Goal: Task Accomplishment & Management: Manage account settings

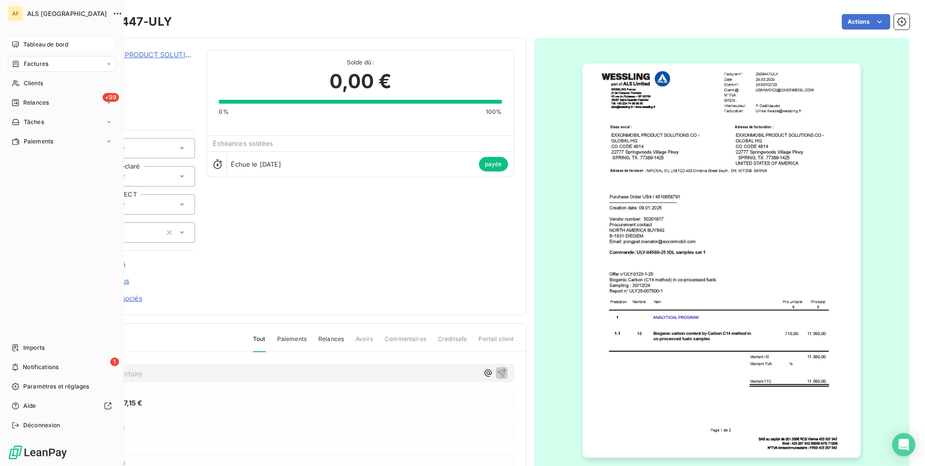
click at [30, 45] on span "Tableau de bord" at bounding box center [45, 44] width 45 height 9
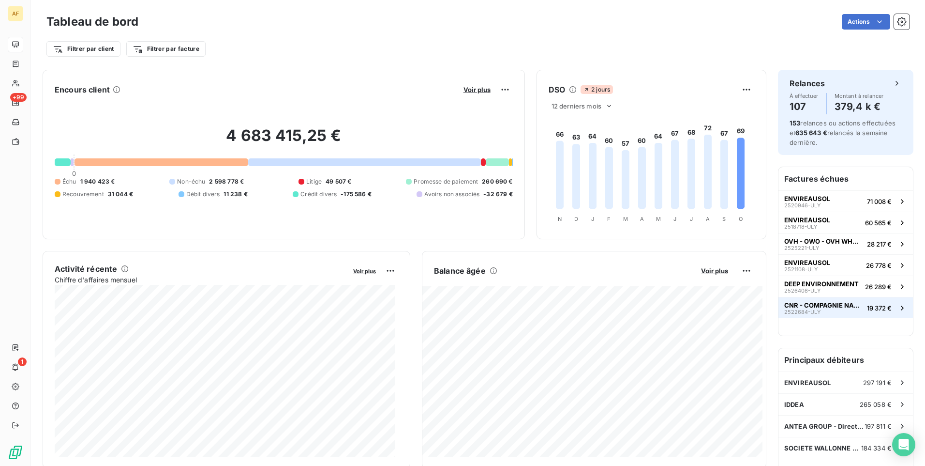
click at [839, 309] on div "CNR - COMPAGNIE NATIONALE DU RHONE 2522684-ULY" at bounding box center [824, 308] width 79 height 14
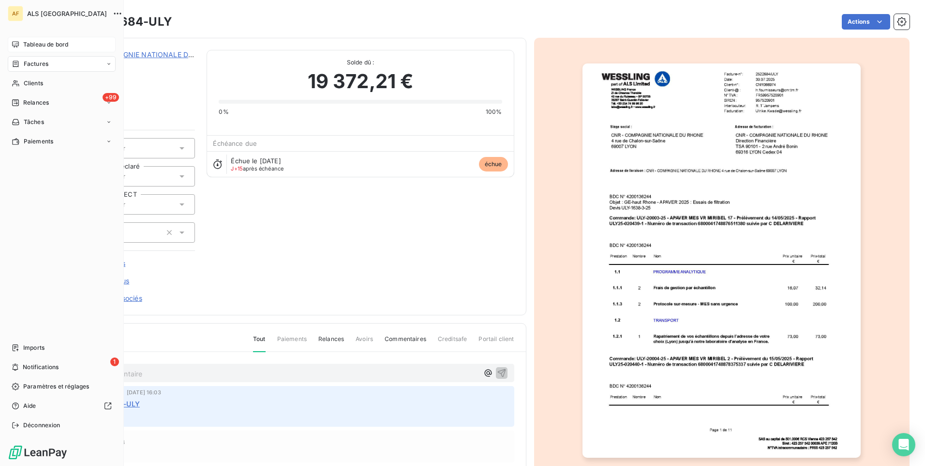
click at [23, 44] on div "Tableau de bord" at bounding box center [62, 44] width 108 height 15
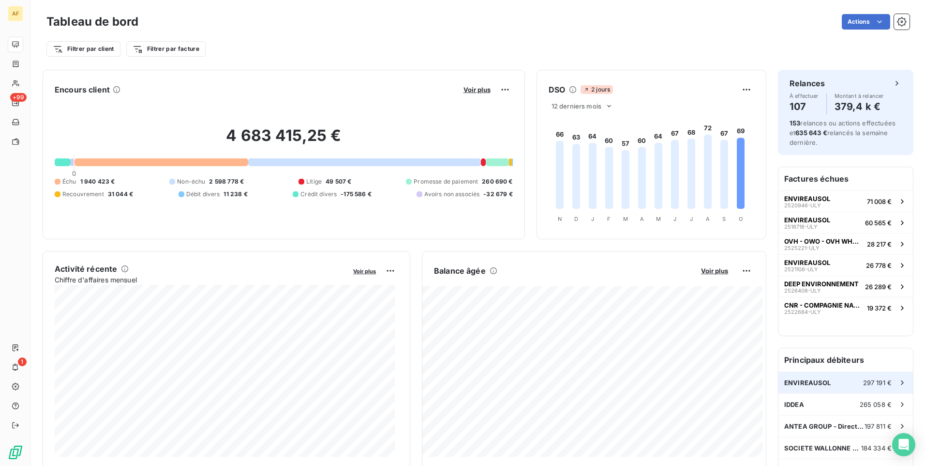
click at [793, 378] on div "ENVIREAUSOL 297 191 €" at bounding box center [846, 382] width 135 height 21
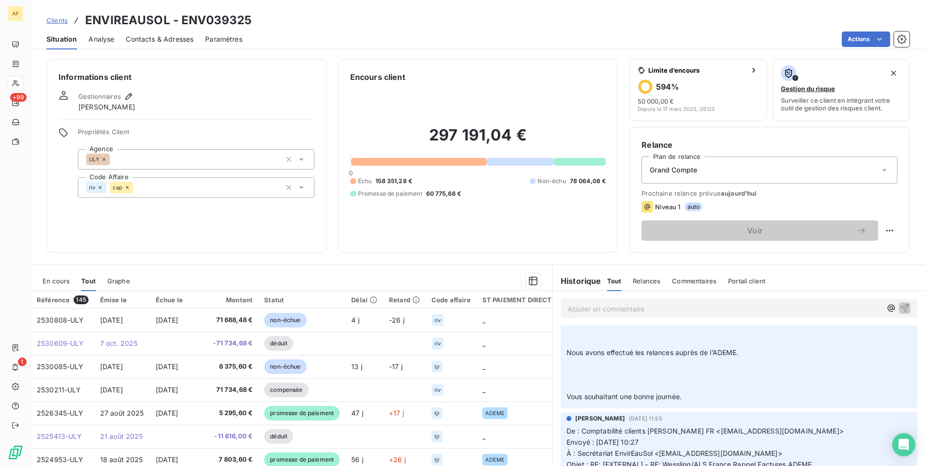
scroll to position [290, 0]
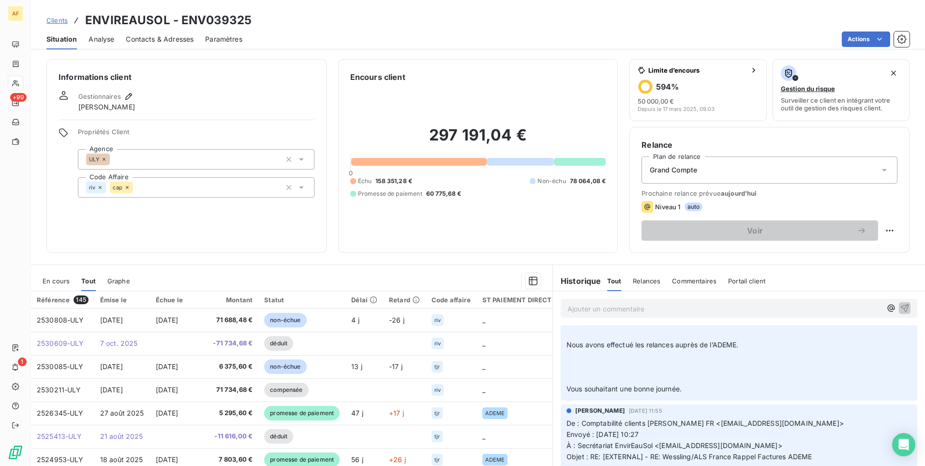
click at [59, 281] on span "En cours" at bounding box center [56, 281] width 27 height 8
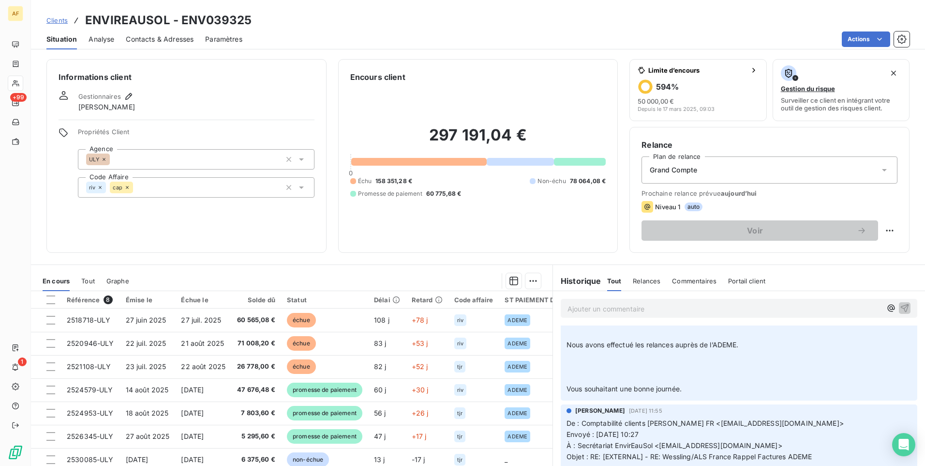
click at [63, 22] on span "Clients" at bounding box center [56, 20] width 21 height 8
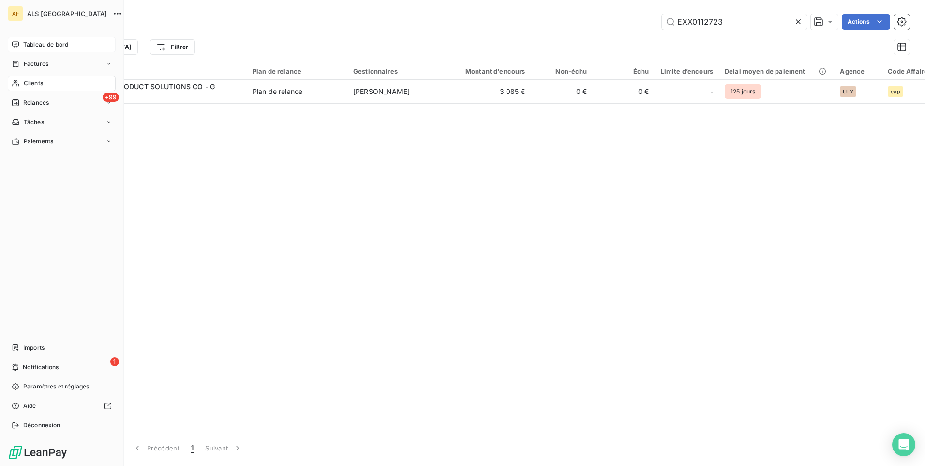
click at [26, 45] on span "Tableau de bord" at bounding box center [45, 44] width 45 height 9
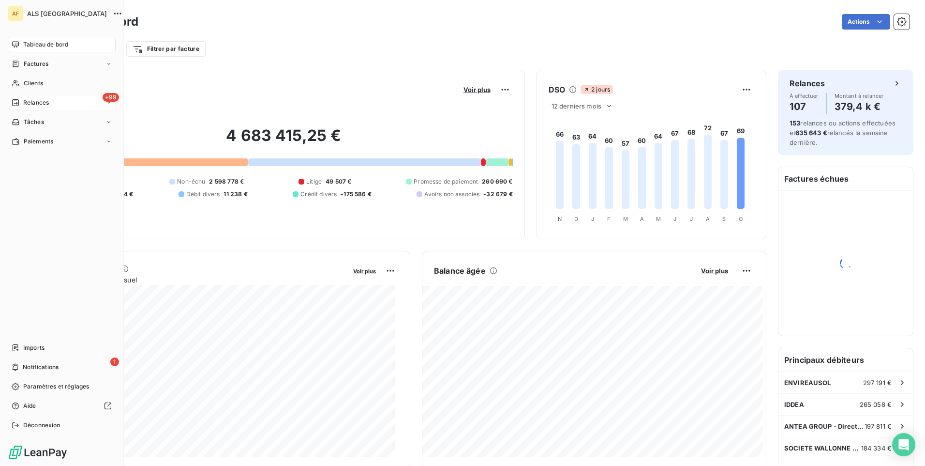
click at [18, 100] on icon at bounding box center [16, 103] width 8 height 8
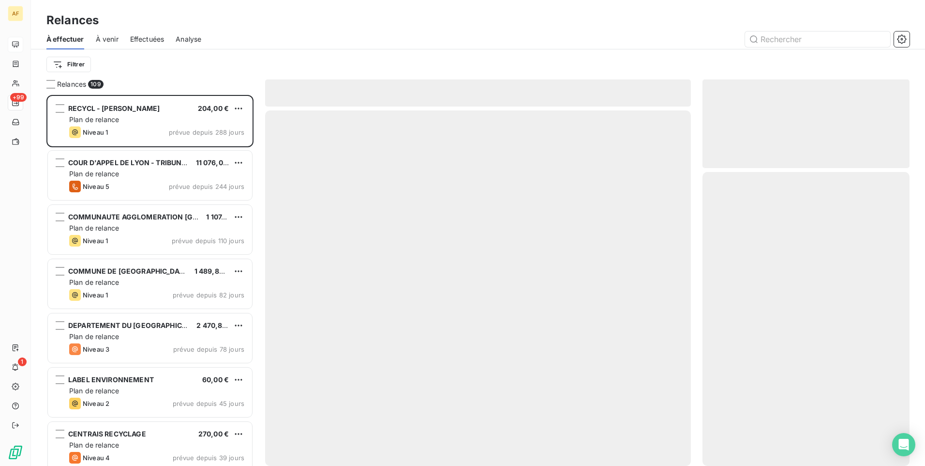
scroll to position [364, 200]
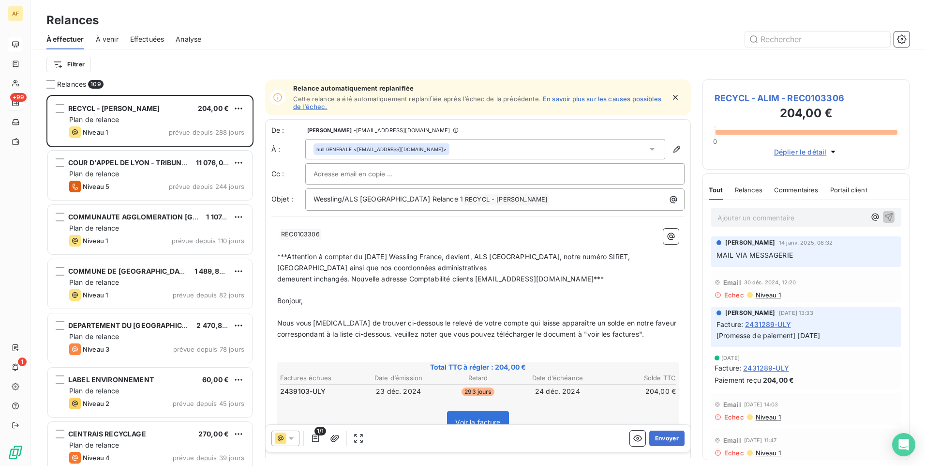
drag, startPoint x: 758, startPoint y: 97, endPoint x: 754, endPoint y: 106, distance: 9.7
click at [758, 97] on span "RECYCL - ALIM - REC0103306" at bounding box center [806, 97] width 183 height 13
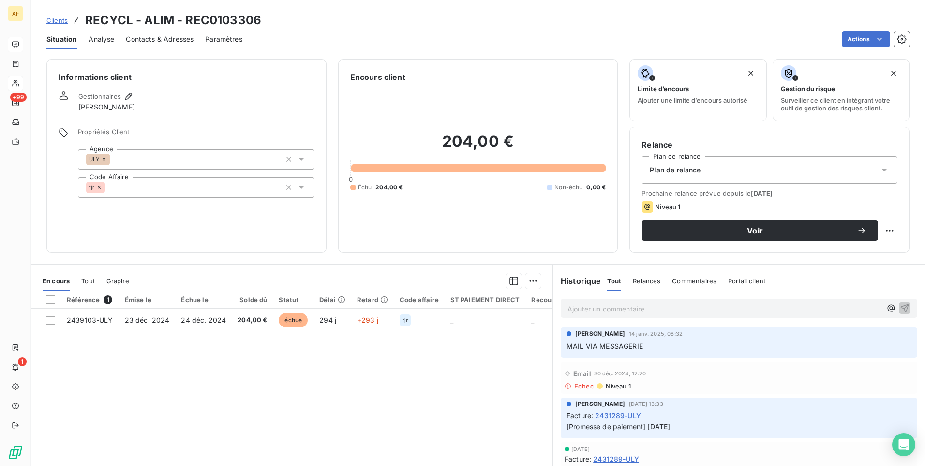
click at [86, 282] on span "Tout" at bounding box center [88, 281] width 14 height 8
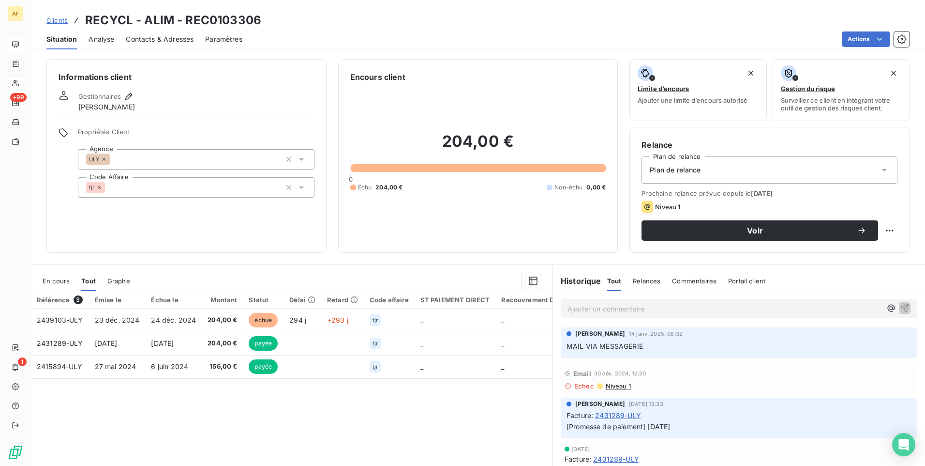
click at [55, 284] on span "En cours" at bounding box center [56, 281] width 27 height 8
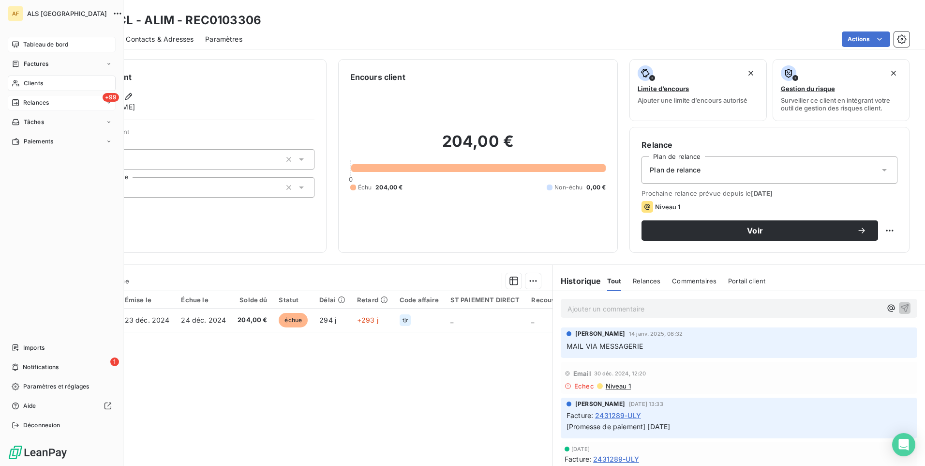
click at [59, 102] on div "+99 Relances" at bounding box center [62, 102] width 108 height 15
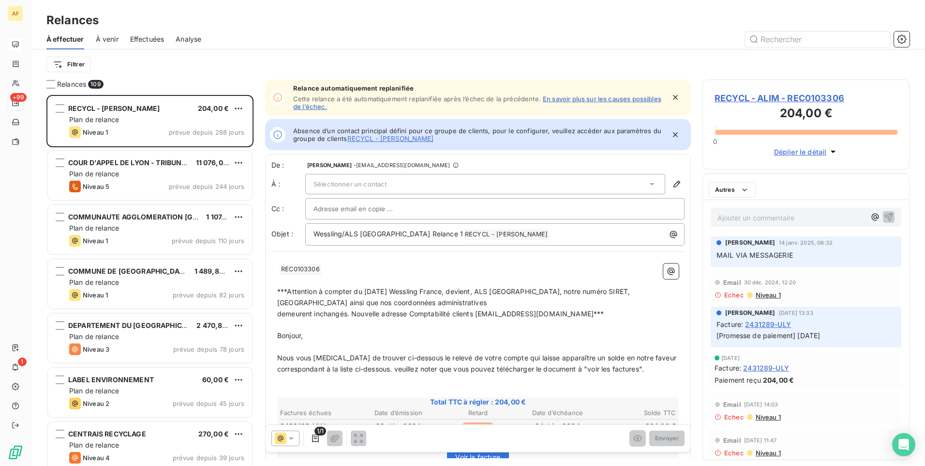
scroll to position [364, 200]
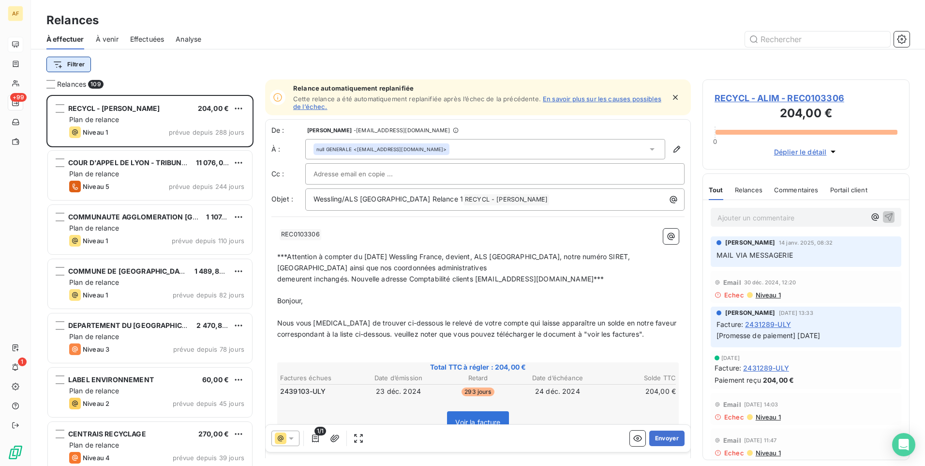
click at [79, 62] on html "AF +99 1 Relances À effectuer À venir Effectuées Analyse Filtrer Relances 109 R…" at bounding box center [462, 233] width 925 height 466
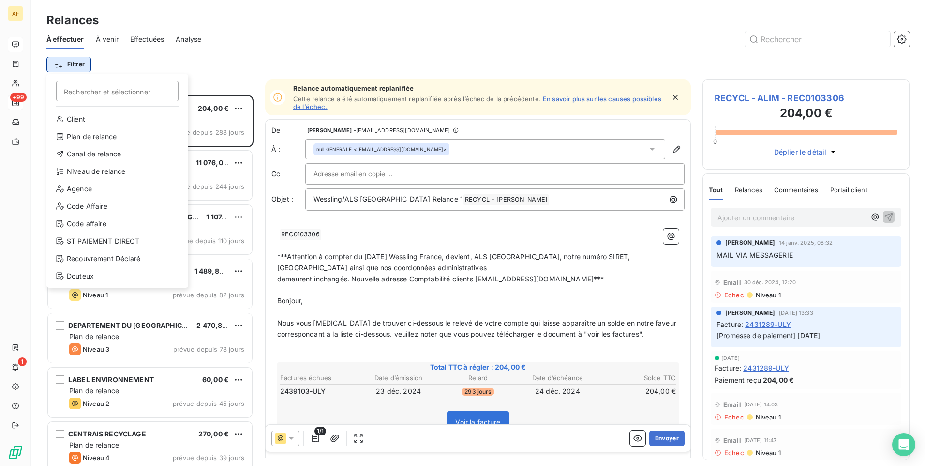
click at [79, 62] on html "AF +99 1 Relances À effectuer À venir Effectuées Analyse Filtrer Rechercher et …" at bounding box center [462, 233] width 925 height 466
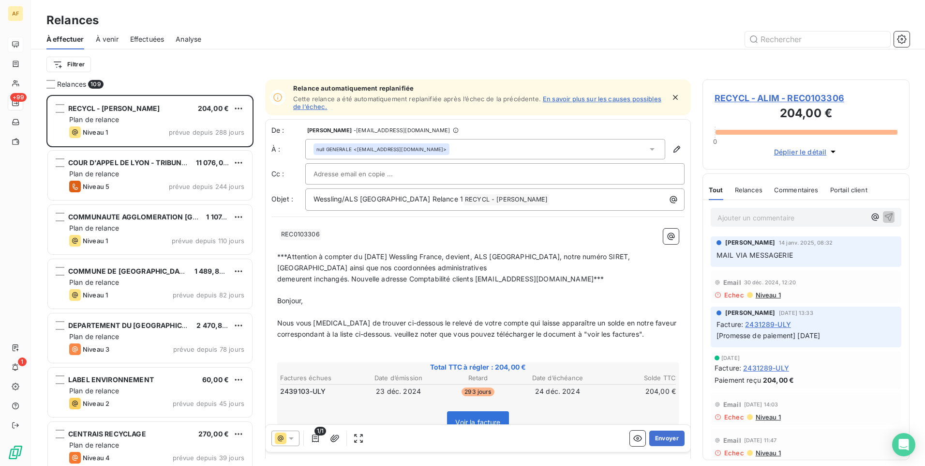
click at [136, 70] on div "Filtrer" at bounding box center [478, 64] width 864 height 18
click at [48, 84] on div at bounding box center [50, 84] width 9 height 9
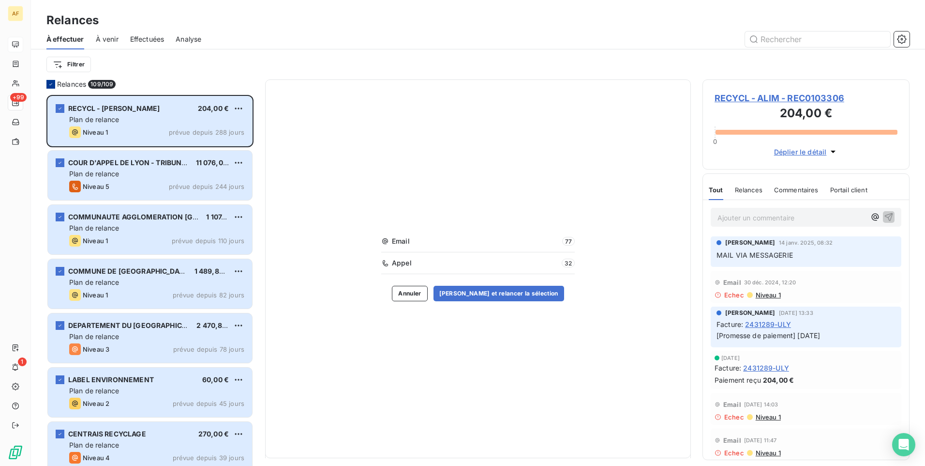
click at [48, 84] on icon at bounding box center [51, 84] width 6 height 6
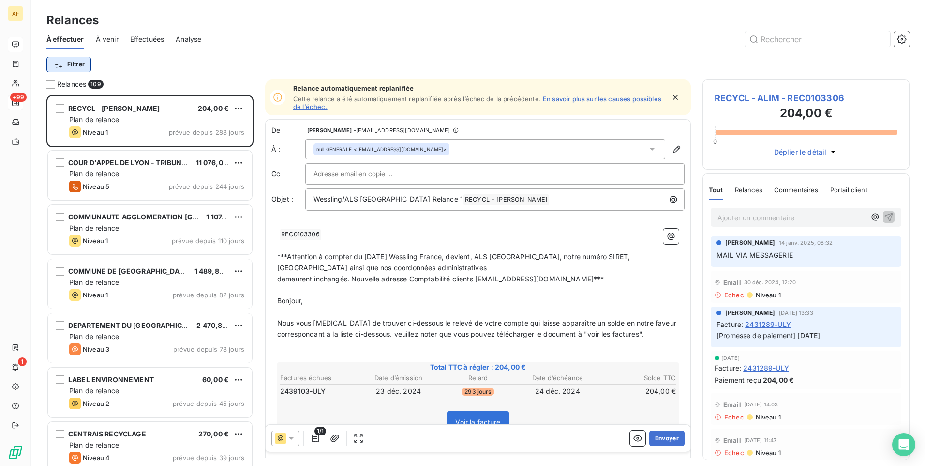
click at [70, 70] on html "AF +99 1 Relances À effectuer À venir Effectuées Analyse Filtrer Relances 109 R…" at bounding box center [462, 233] width 925 height 466
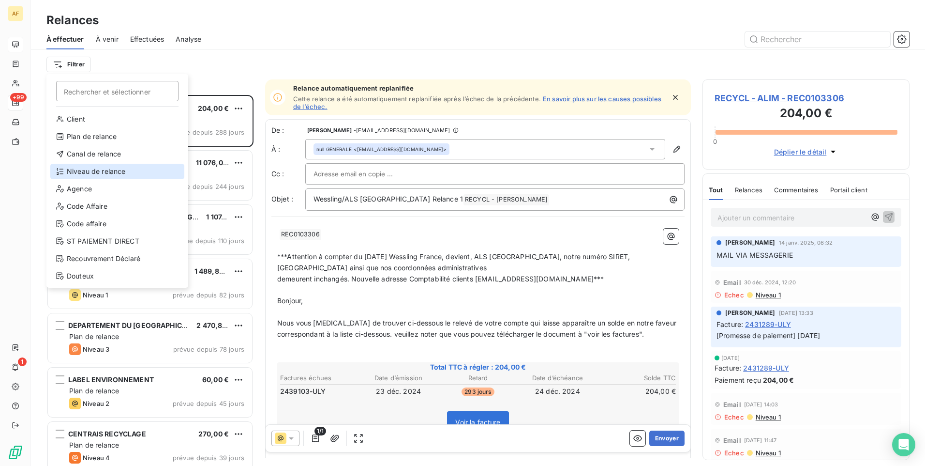
click at [116, 175] on div "Niveau de relance" at bounding box center [117, 171] width 134 height 15
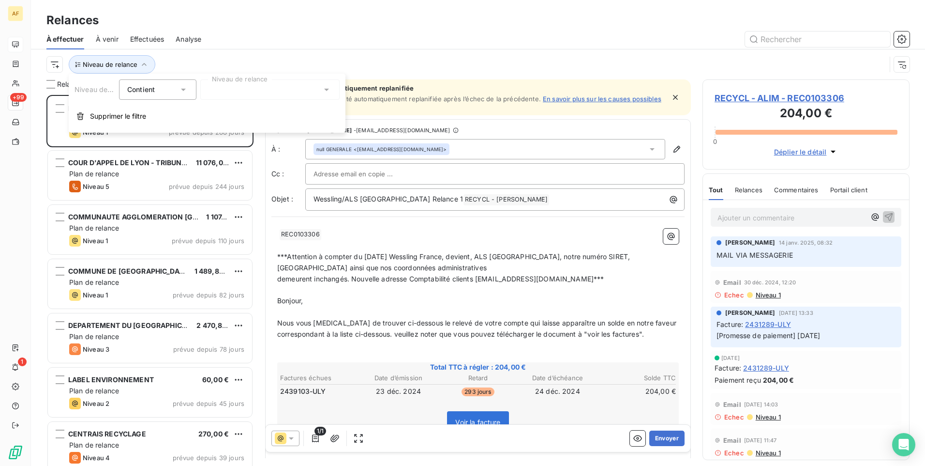
click at [188, 90] on icon at bounding box center [184, 90] width 10 height 10
click at [256, 87] on div at bounding box center [269, 89] width 139 height 20
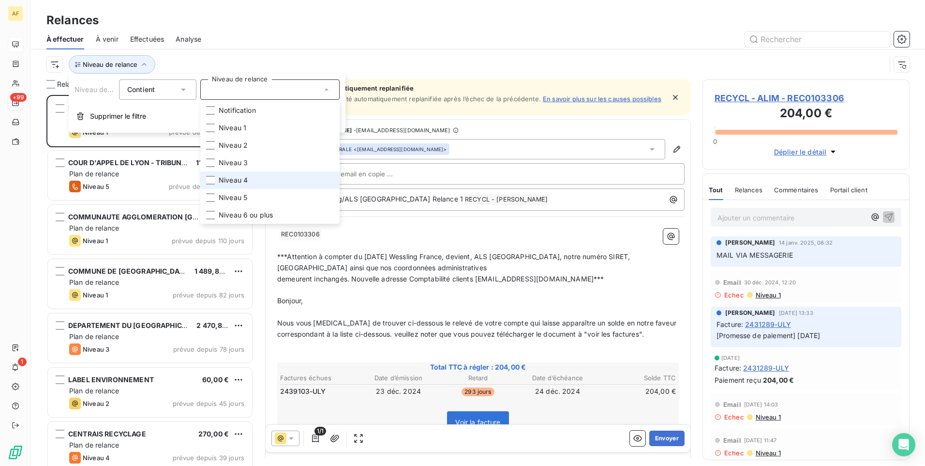
click at [242, 179] on span "Niveau 4" at bounding box center [233, 180] width 29 height 10
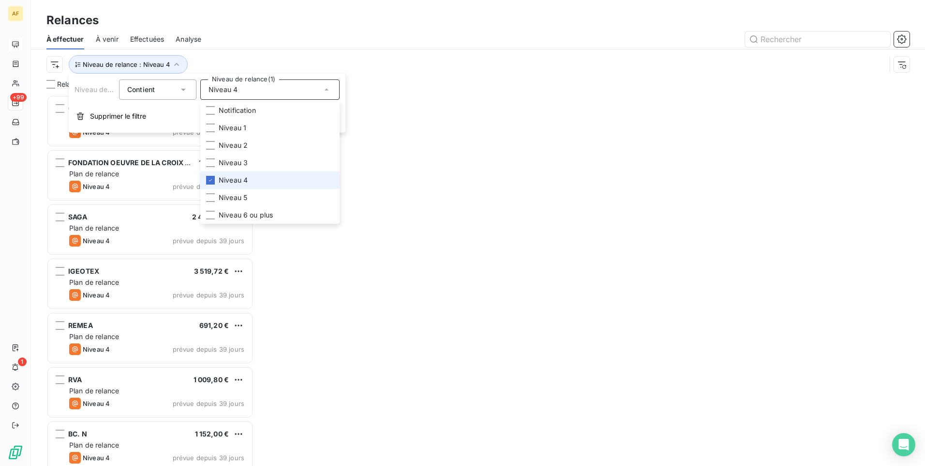
scroll to position [364, 200]
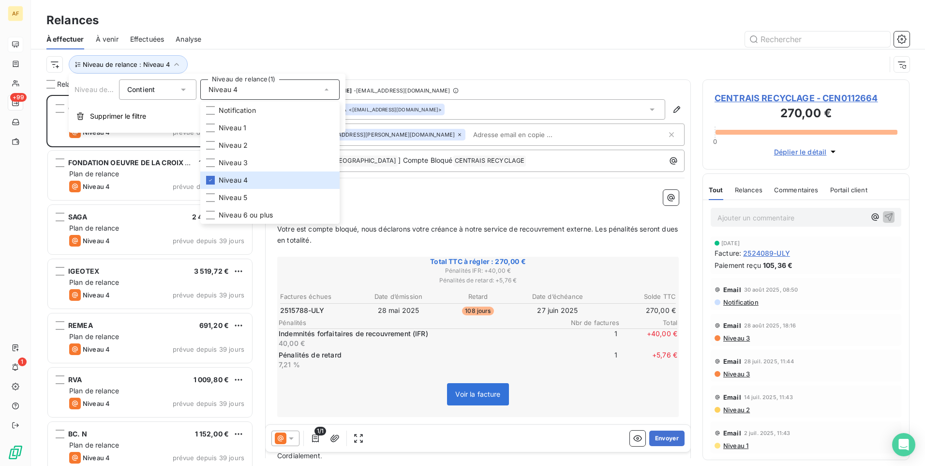
click at [354, 56] on div "Niveau de relance : Niveau 4" at bounding box center [466, 64] width 840 height 18
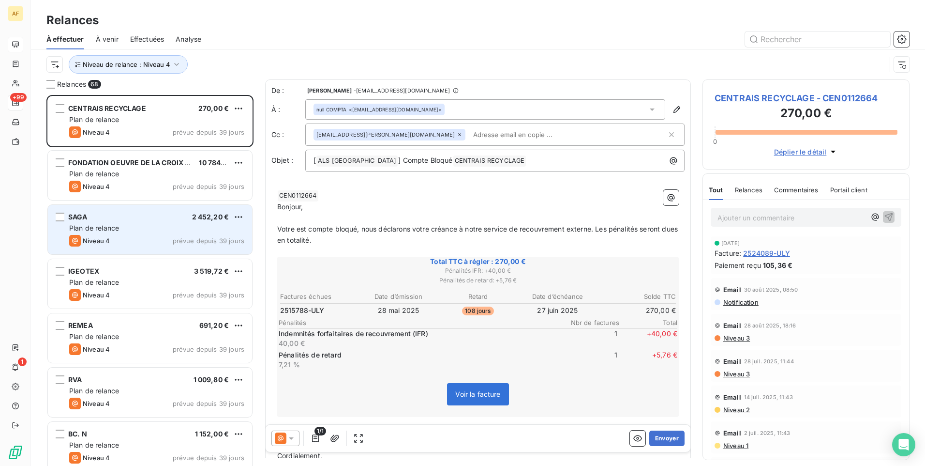
click at [154, 232] on div "Plan de relance" at bounding box center [156, 228] width 175 height 10
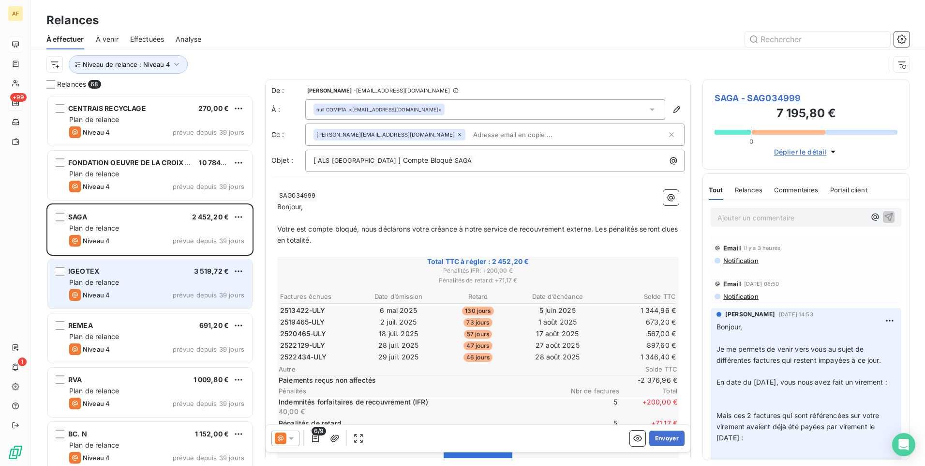
click at [153, 281] on div "Plan de relance" at bounding box center [156, 282] width 175 height 10
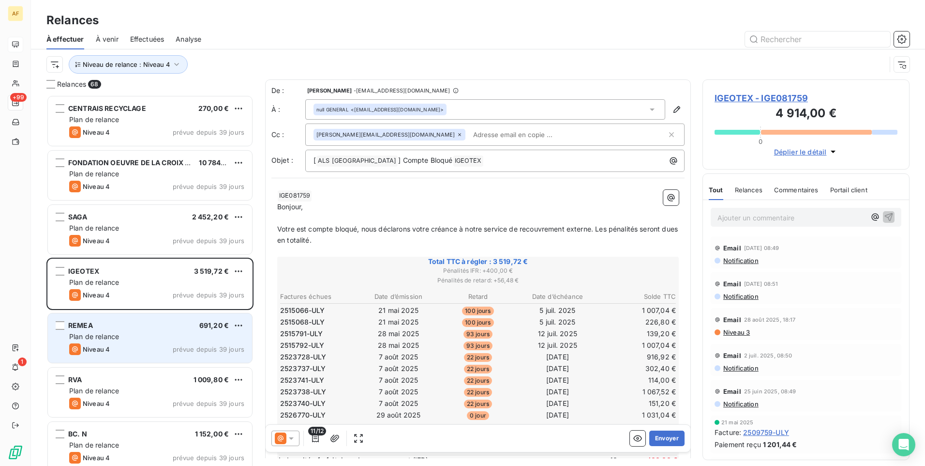
click at [152, 327] on div "REMEA 691,20 €" at bounding box center [156, 325] width 175 height 9
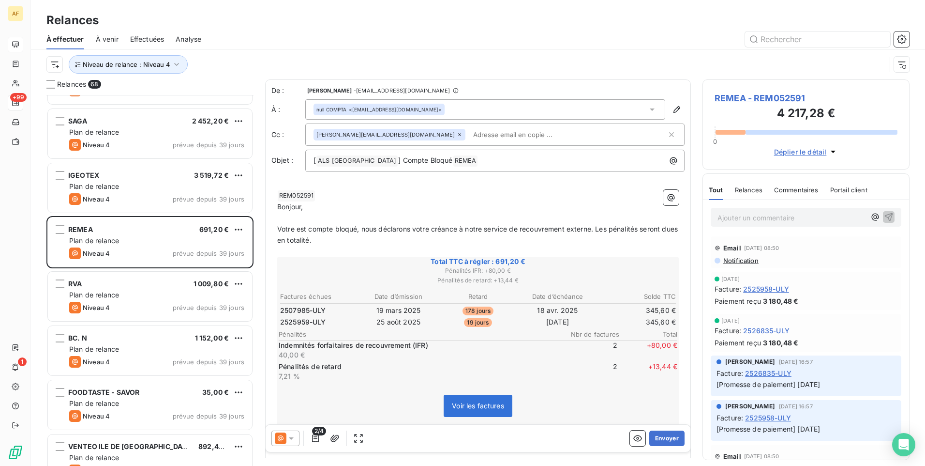
scroll to position [97, 0]
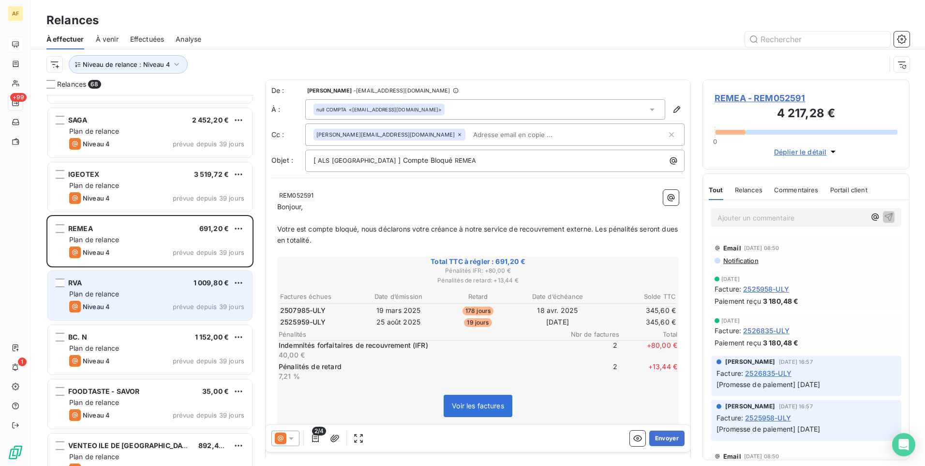
click at [161, 295] on div "Plan de relance" at bounding box center [156, 294] width 175 height 10
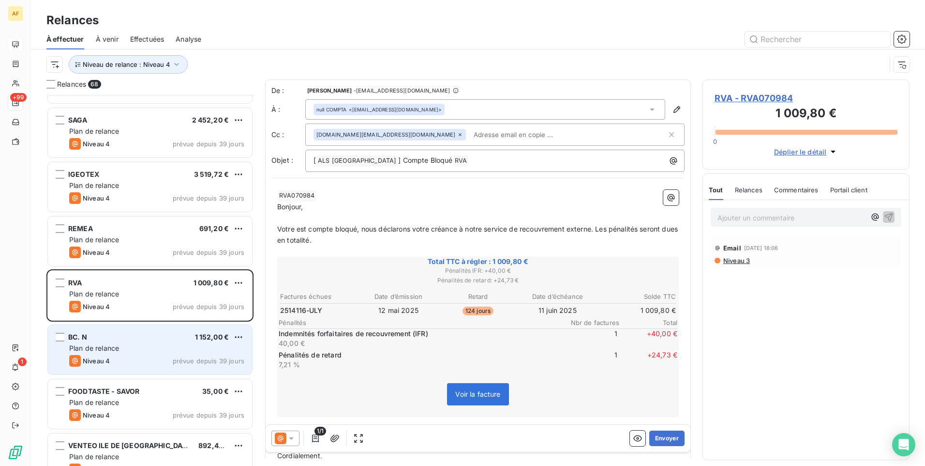
click at [155, 349] on div "Plan de relance" at bounding box center [156, 348] width 175 height 10
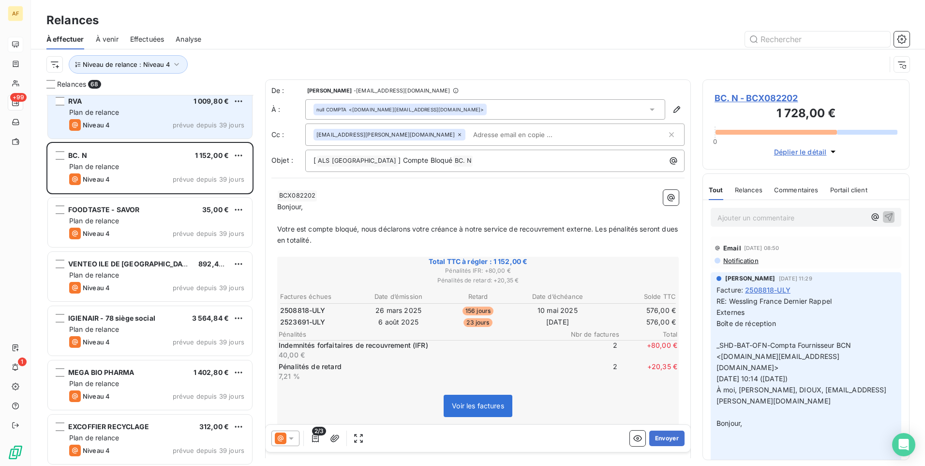
scroll to position [291, 0]
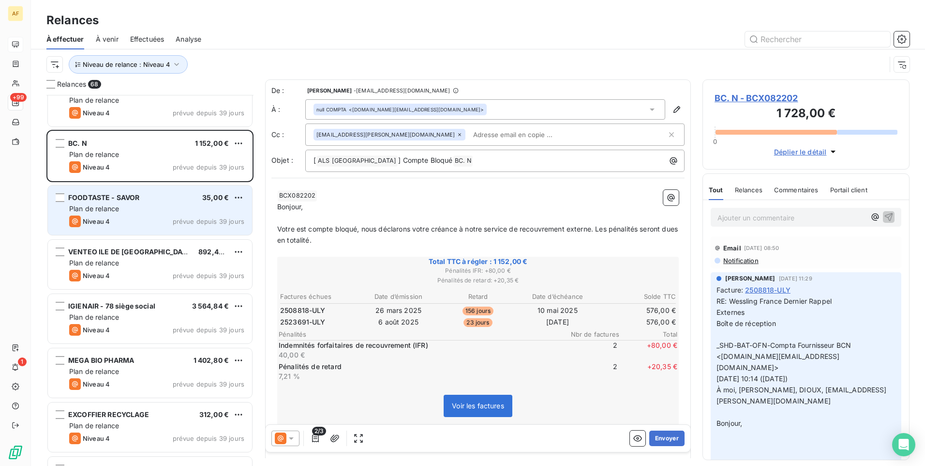
click at [151, 212] on div "Plan de relance" at bounding box center [156, 209] width 175 height 10
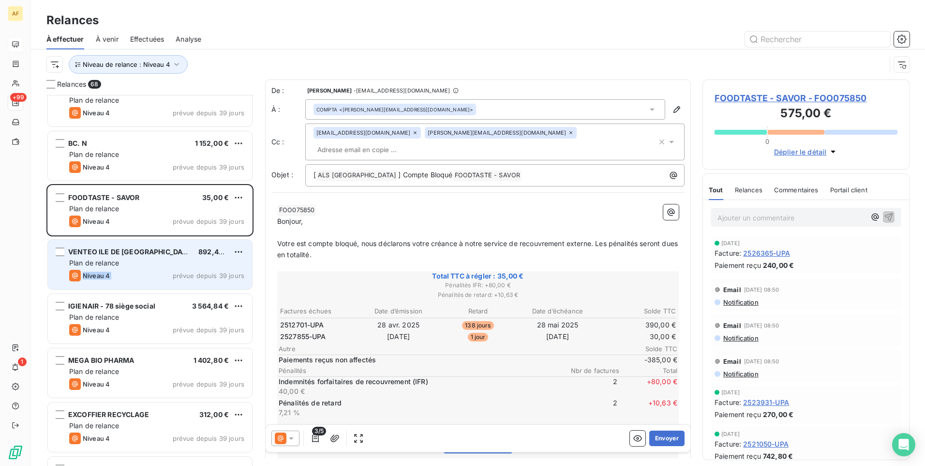
click at [164, 267] on div "VENTEO ILE DE FRANCE 892,44 € Plan de relance Niveau 4 prévue depuis 39 jours" at bounding box center [150, 264] width 204 height 49
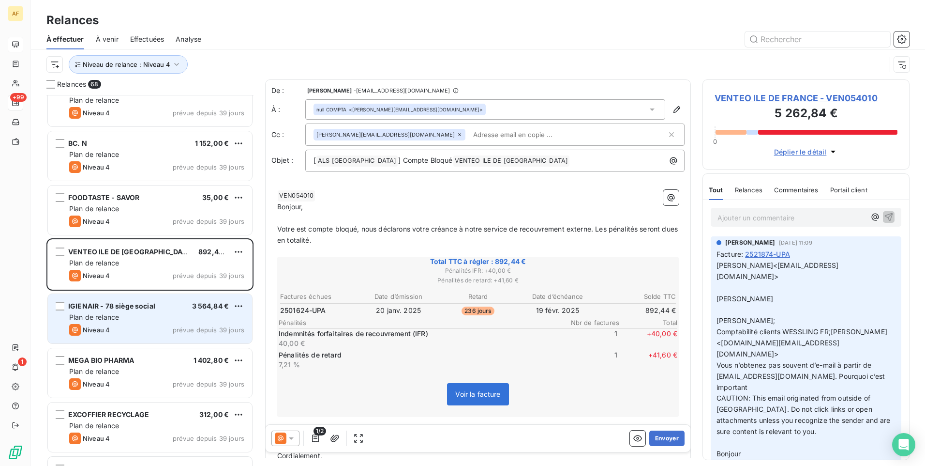
drag, startPoint x: 164, startPoint y: 267, endPoint x: 152, endPoint y: 327, distance: 60.9
click at [152, 327] on div "Niveau 4 prévue depuis 39 jours" at bounding box center [156, 330] width 175 height 12
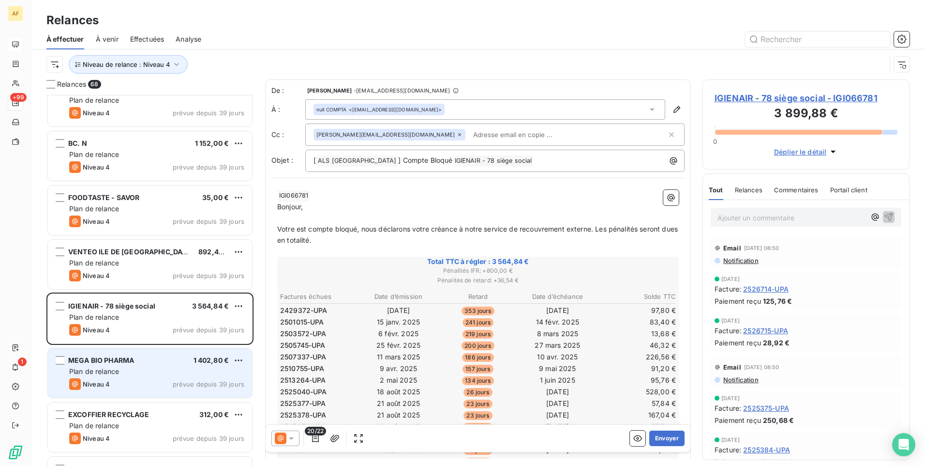
click at [150, 372] on div "Plan de relance" at bounding box center [156, 371] width 175 height 10
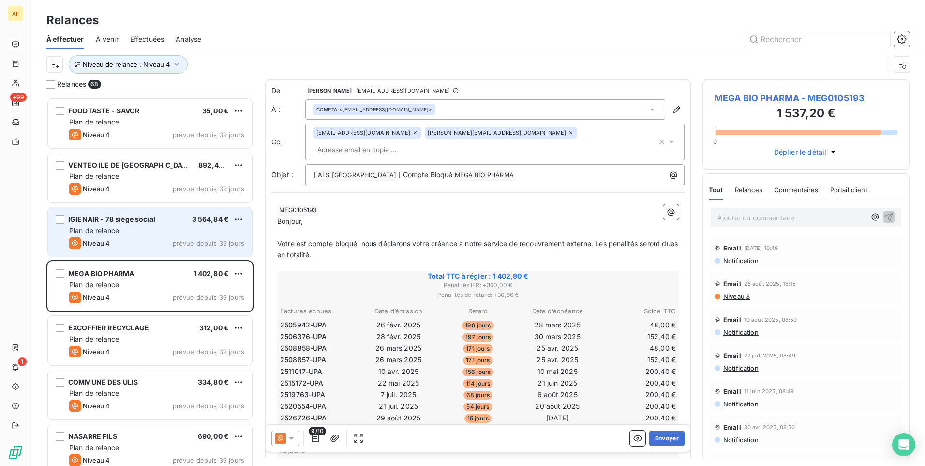
scroll to position [388, 0]
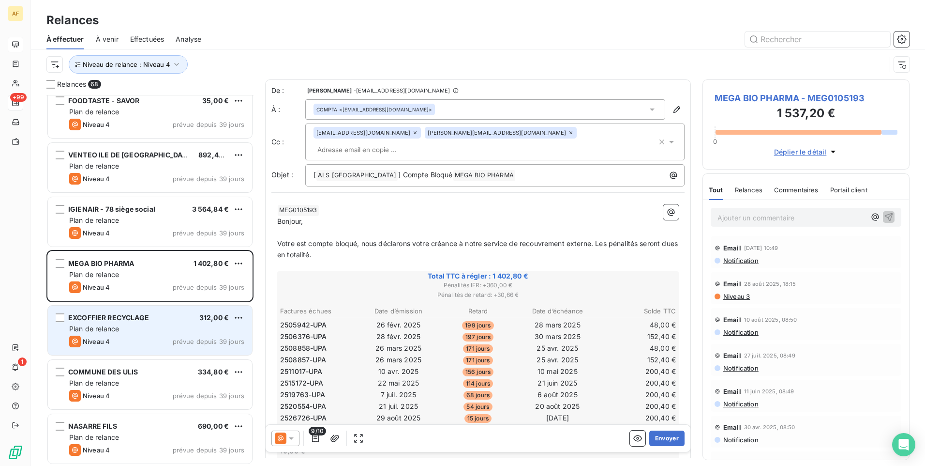
click at [151, 331] on div "Plan de relance" at bounding box center [156, 329] width 175 height 10
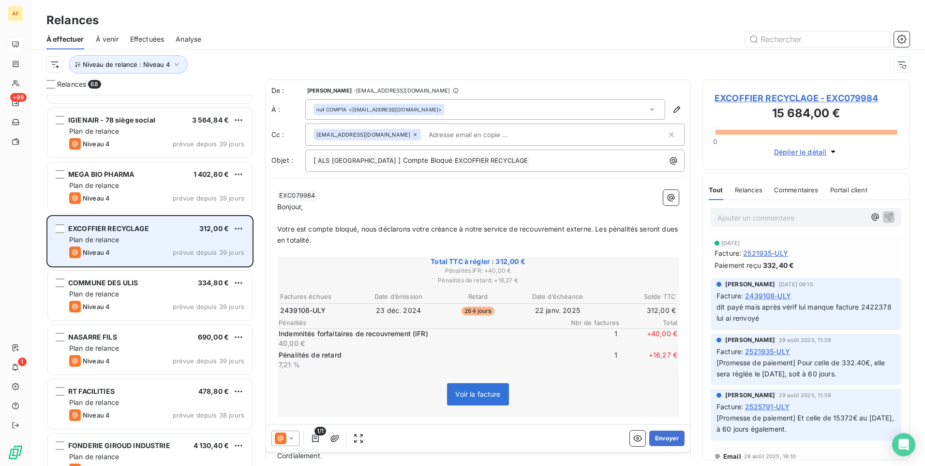
scroll to position [485, 0]
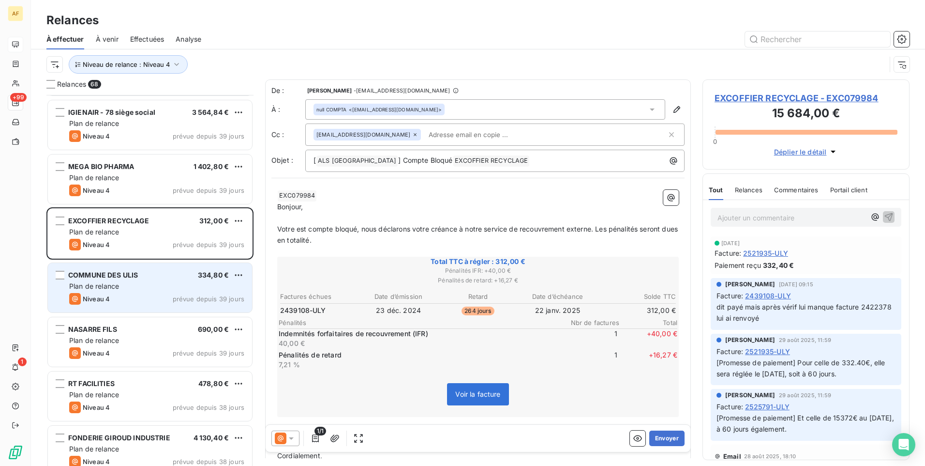
click at [163, 285] on div "Plan de relance" at bounding box center [156, 286] width 175 height 10
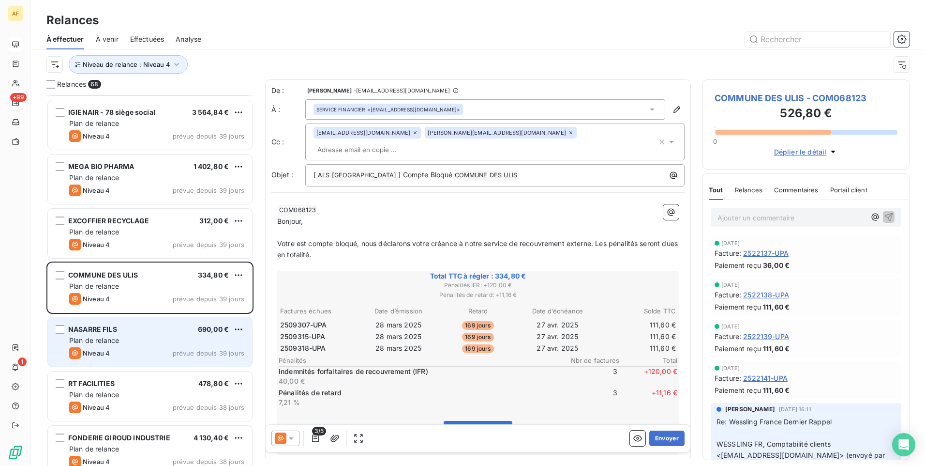
click at [168, 335] on div "NASARRE FILS 690,00 € Plan de relance Niveau 4 prévue depuis 39 jours" at bounding box center [150, 341] width 204 height 49
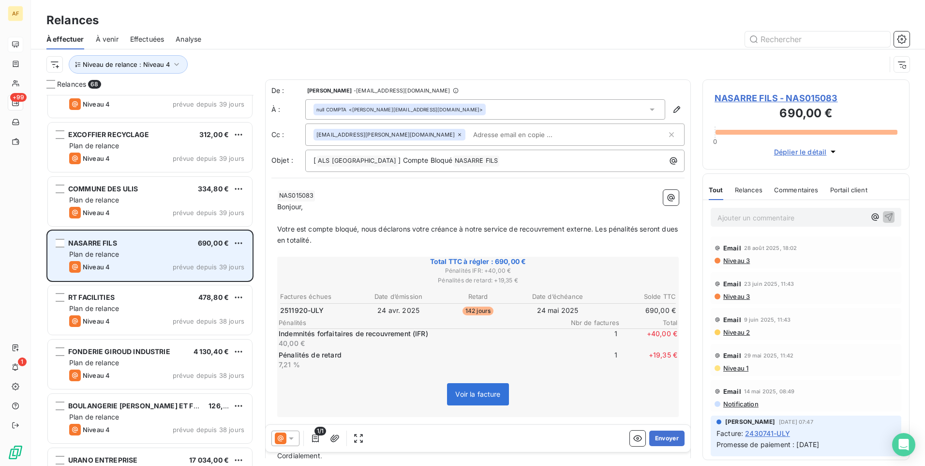
scroll to position [630, 0]
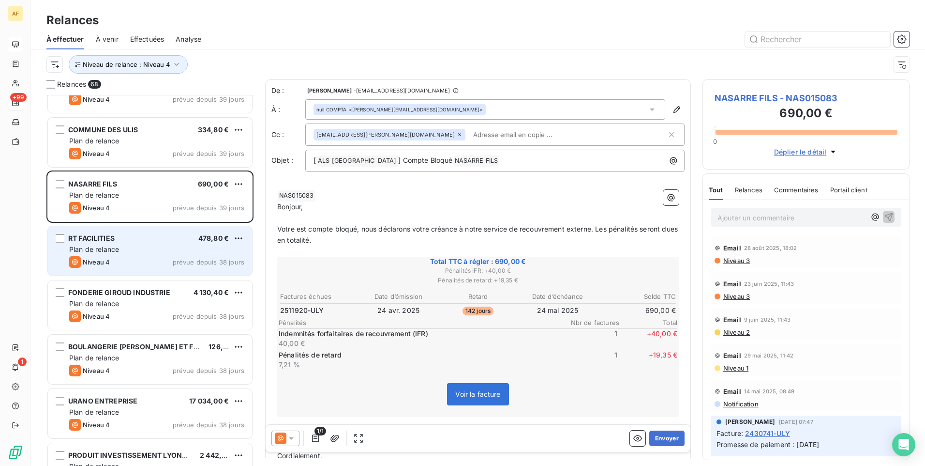
click at [149, 243] on div "RT FACILITIES 478,80 € Plan de relance Niveau 4 prévue depuis 38 jours" at bounding box center [150, 250] width 204 height 49
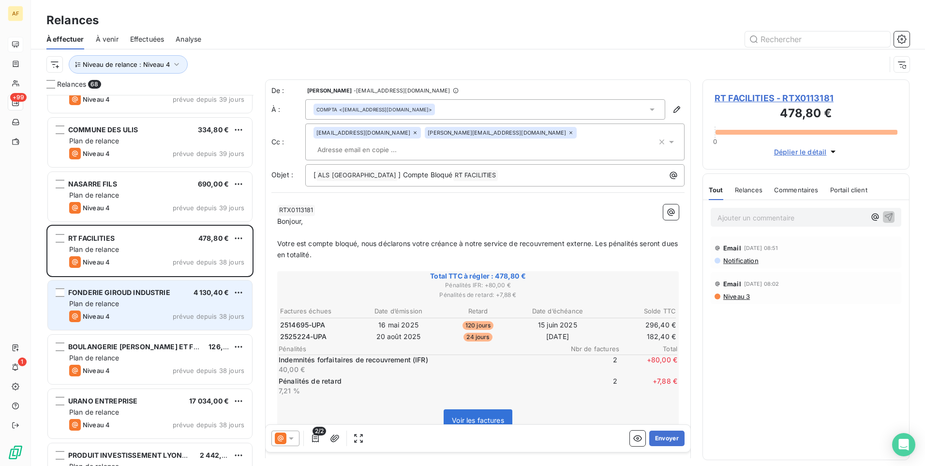
click at [178, 309] on div "FONDERIE GIROUD INDUSTRIE 4 130,40 € Plan de relance Niveau 4 prévue depuis 38 …" at bounding box center [150, 304] width 204 height 49
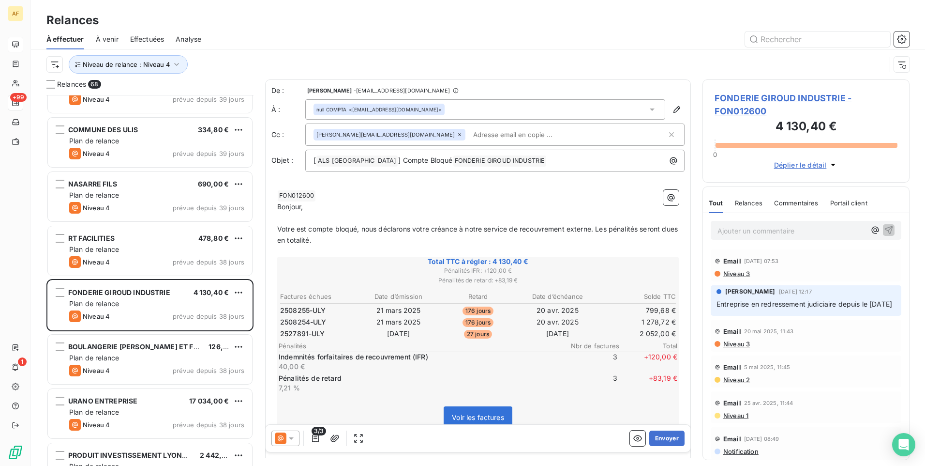
click at [814, 98] on span "FONDERIE GIROUD INDUSTRIE - FON012600" at bounding box center [806, 104] width 183 height 26
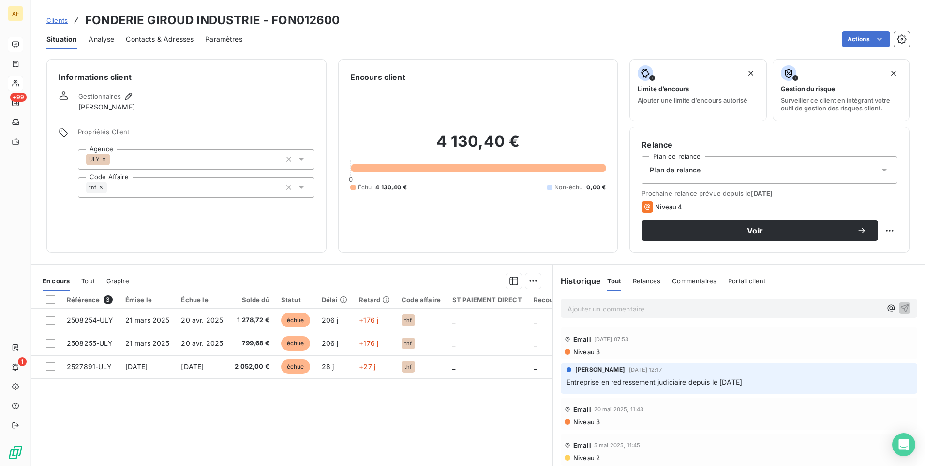
click at [63, 19] on span "Clients" at bounding box center [56, 20] width 21 height 8
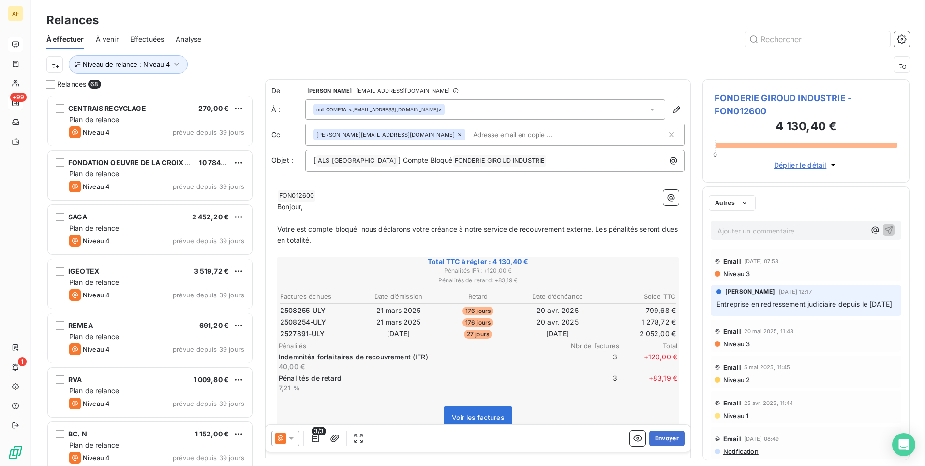
scroll to position [364, 200]
click at [804, 97] on span "FONDERIE GIROUD INDUSTRIE - FON012600" at bounding box center [806, 104] width 183 height 26
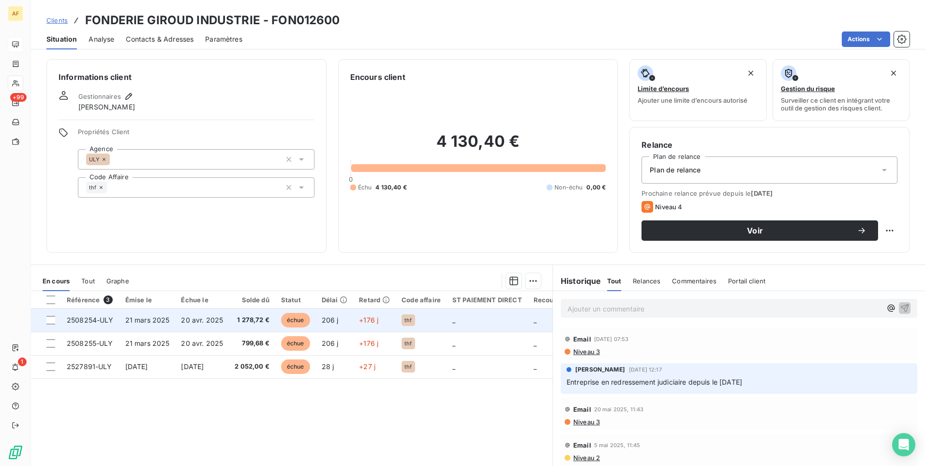
click at [95, 320] on span "2508254-ULY" at bounding box center [90, 320] width 47 height 8
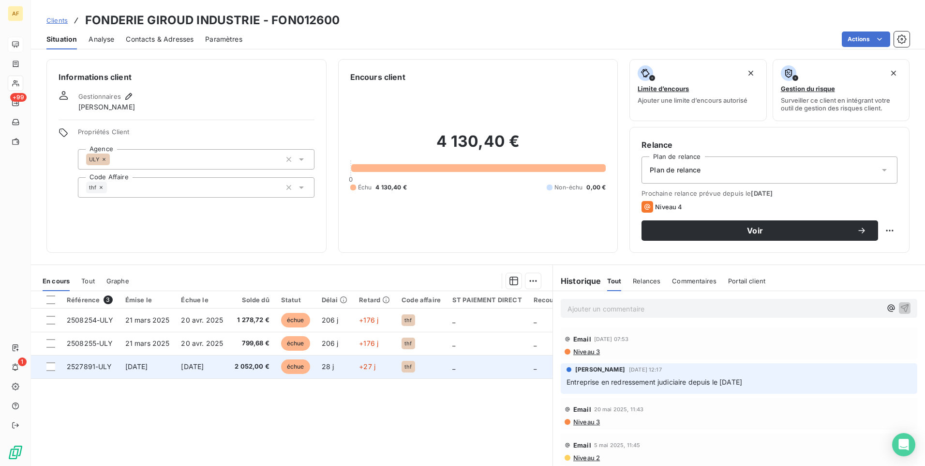
click at [92, 368] on span "2527891-ULY" at bounding box center [89, 366] width 45 height 8
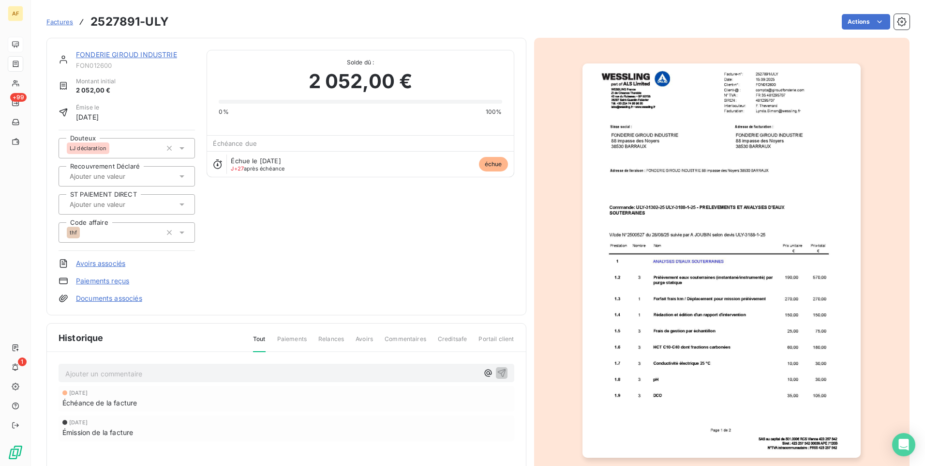
click at [709, 227] on img "button" at bounding box center [722, 260] width 278 height 394
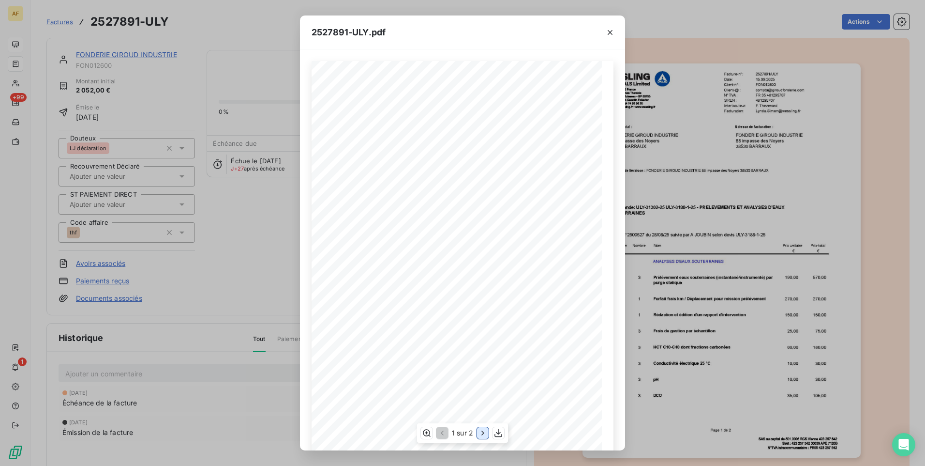
click at [485, 430] on icon "button" at bounding box center [483, 433] width 10 height 10
click at [609, 32] on icon "button" at bounding box center [611, 33] width 10 height 10
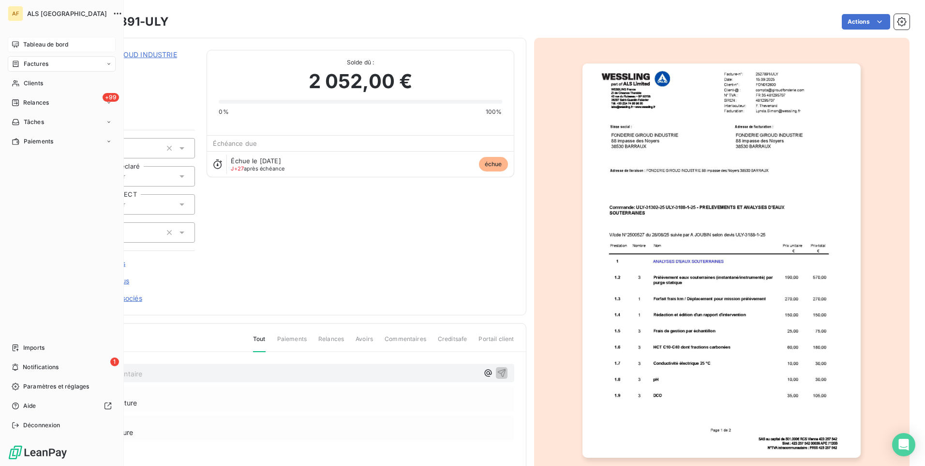
click at [26, 102] on span "Relances" at bounding box center [36, 102] width 26 height 9
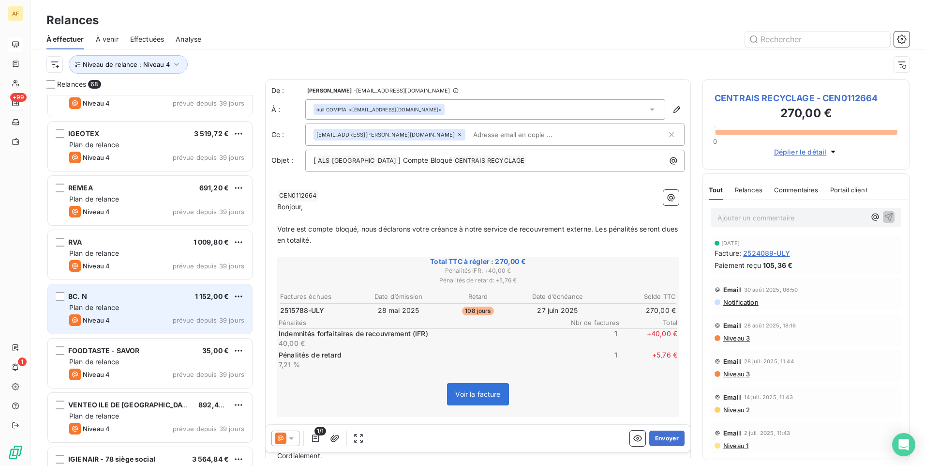
scroll to position [194, 0]
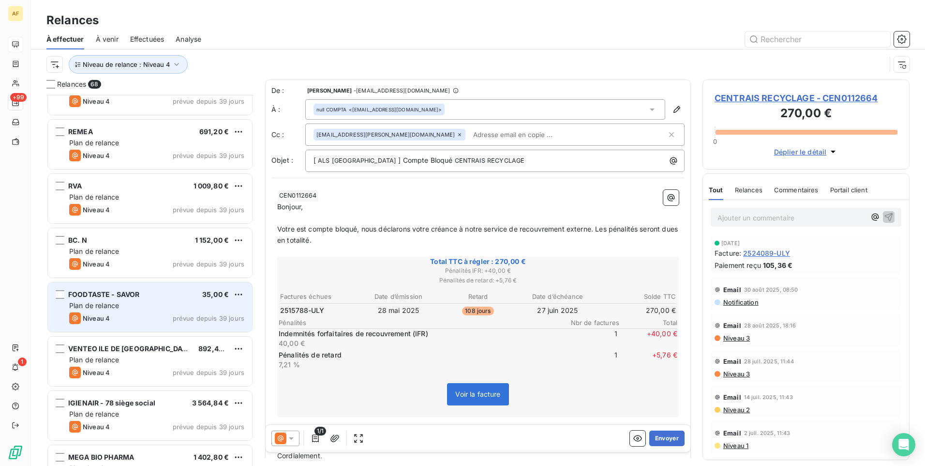
click at [170, 316] on div "Niveau 4 prévue depuis 39 jours" at bounding box center [156, 318] width 175 height 12
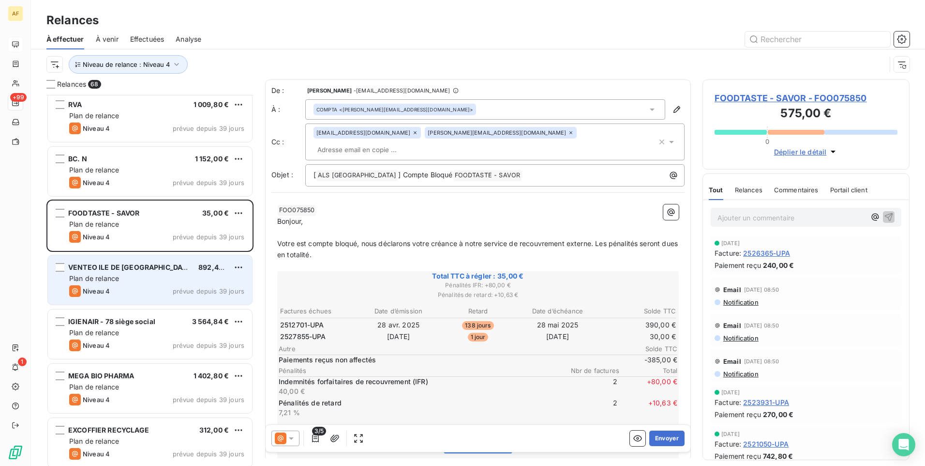
scroll to position [291, 0]
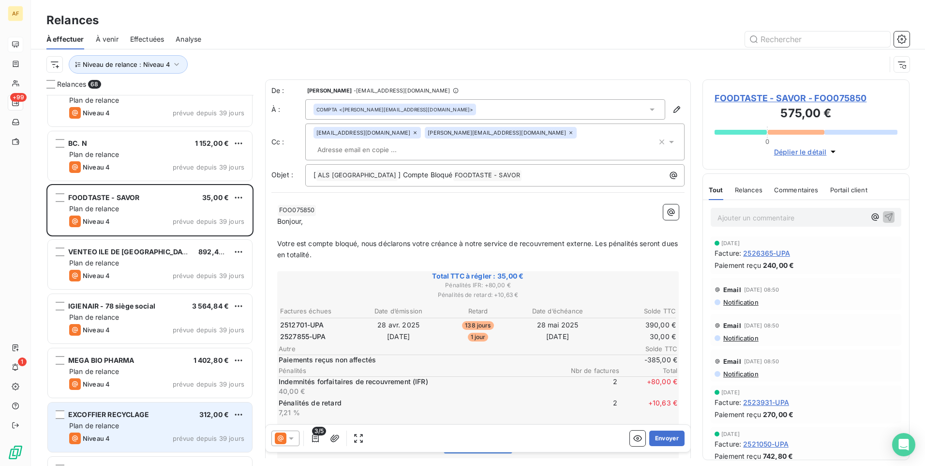
click at [179, 432] on div "Niveau 4 prévue depuis 39 jours" at bounding box center [156, 438] width 175 height 12
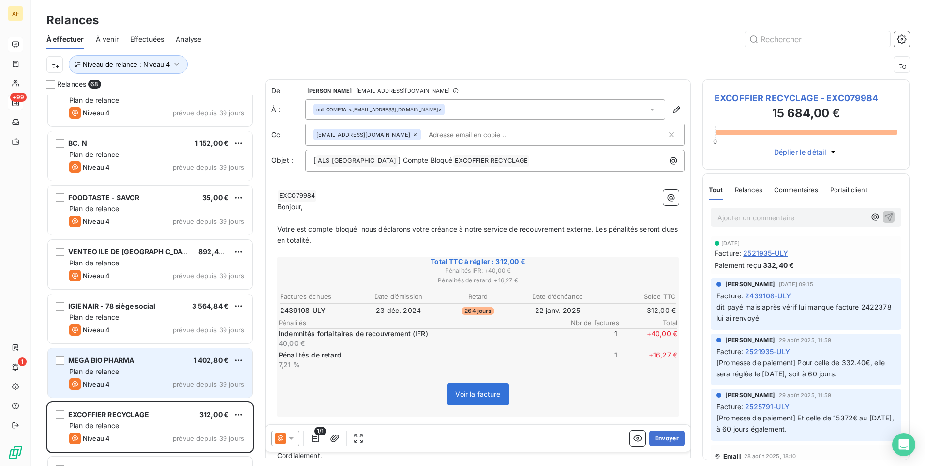
click at [167, 370] on div "Plan de relance" at bounding box center [156, 371] width 175 height 10
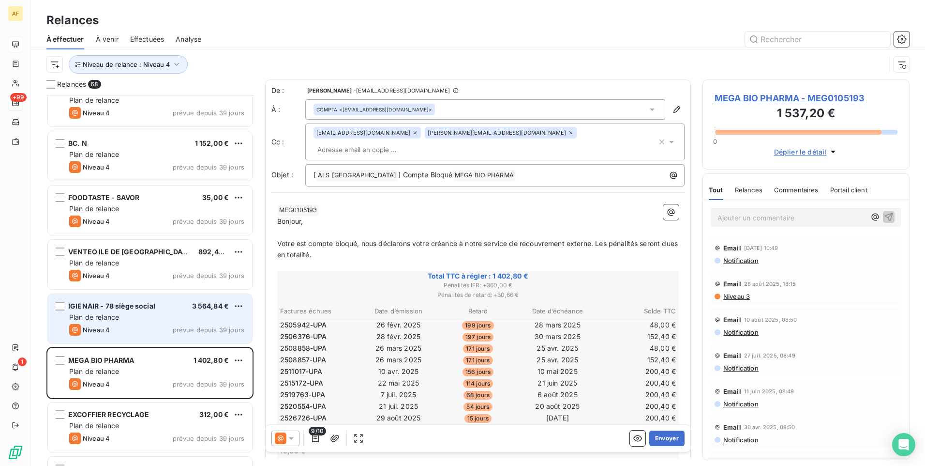
click at [174, 308] on div "IGIENAIR - 78 siège social 3 564,84 €" at bounding box center [156, 306] width 175 height 9
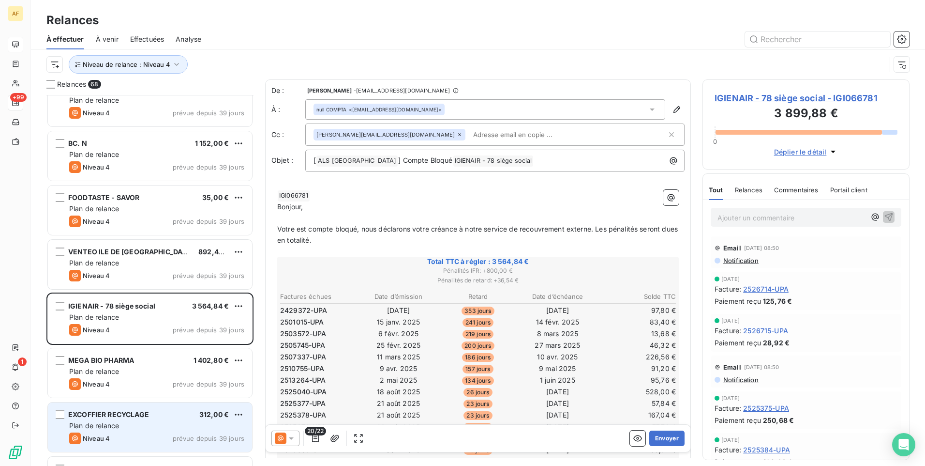
click at [92, 422] on span "Plan de relance" at bounding box center [94, 425] width 50 height 8
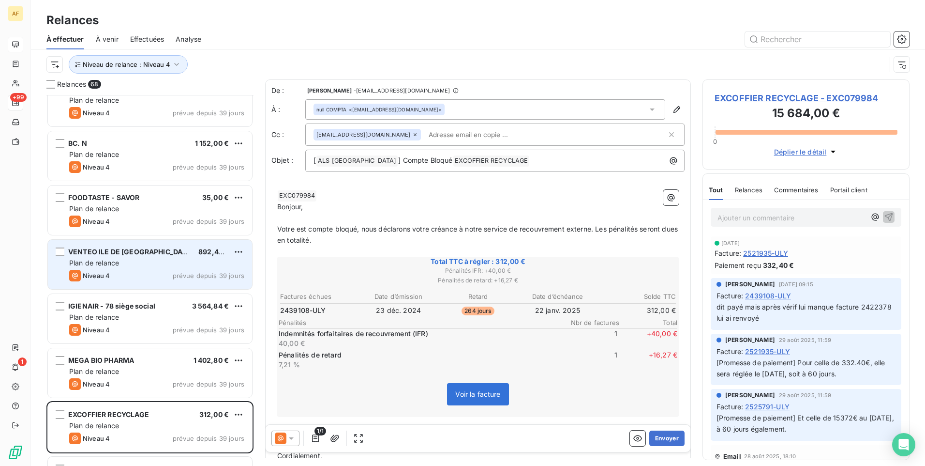
click at [151, 270] on div "Niveau 4 prévue depuis 39 jours" at bounding box center [156, 276] width 175 height 12
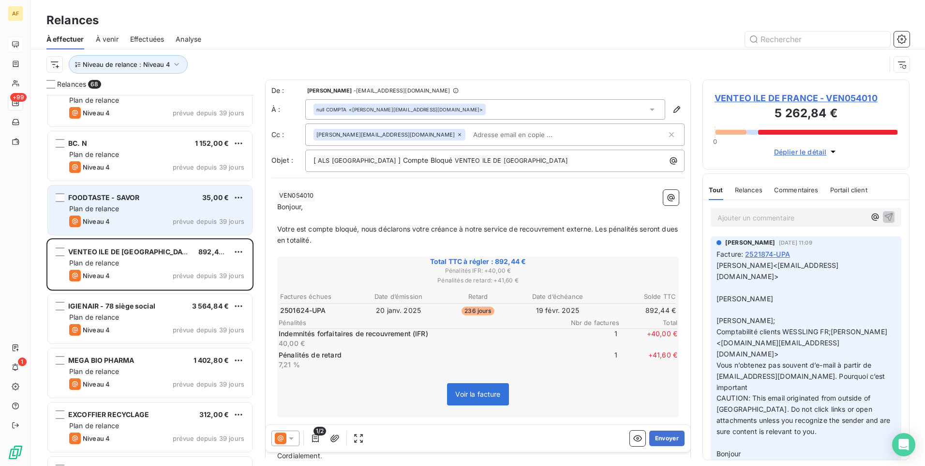
click at [160, 220] on div "Niveau 4 prévue depuis 39 jours" at bounding box center [156, 221] width 175 height 12
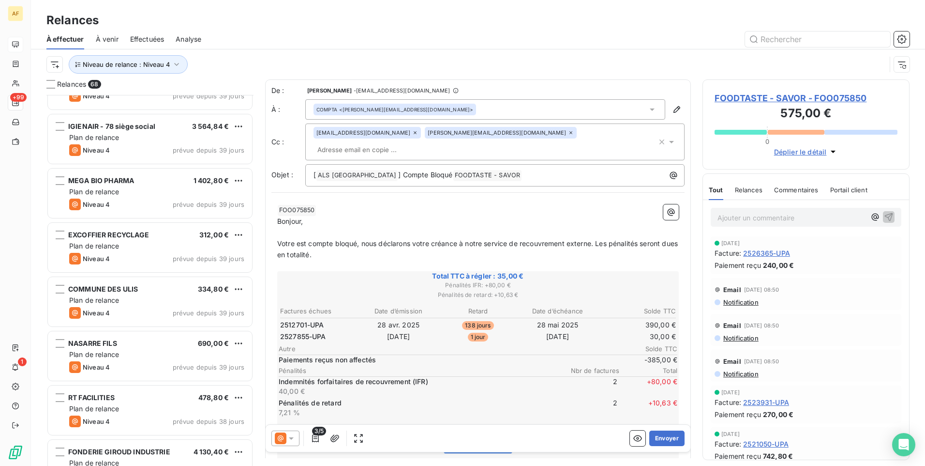
scroll to position [485, 0]
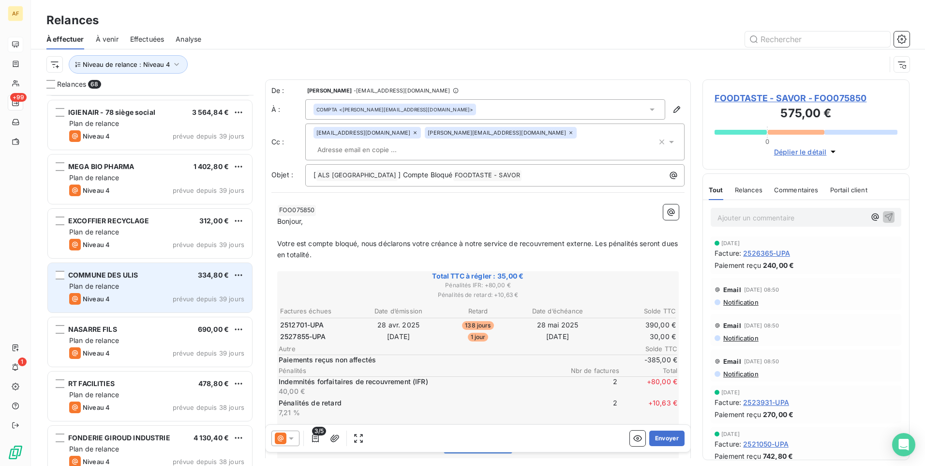
click at [162, 282] on div "Plan de relance" at bounding box center [156, 286] width 175 height 10
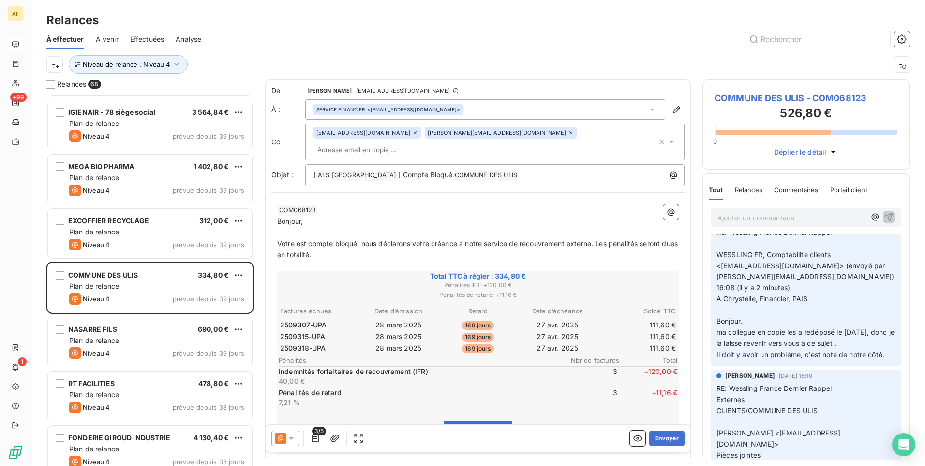
scroll to position [194, 0]
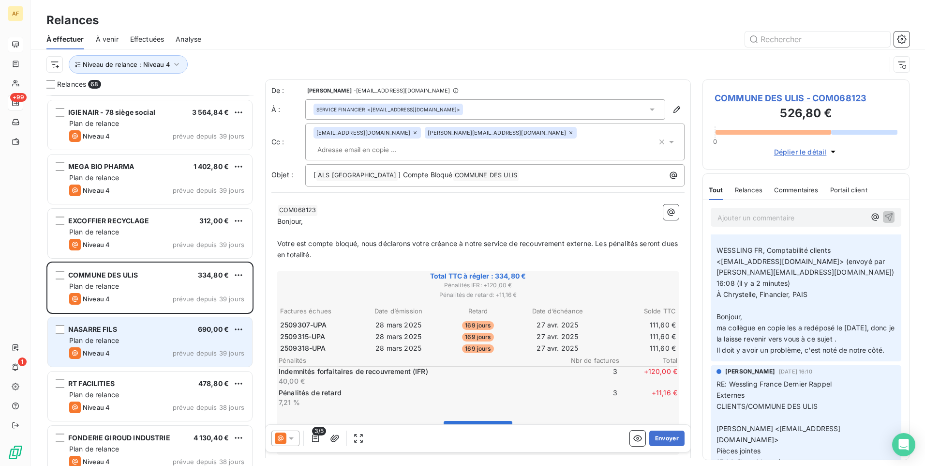
click at [157, 341] on div "Plan de relance" at bounding box center [156, 340] width 175 height 10
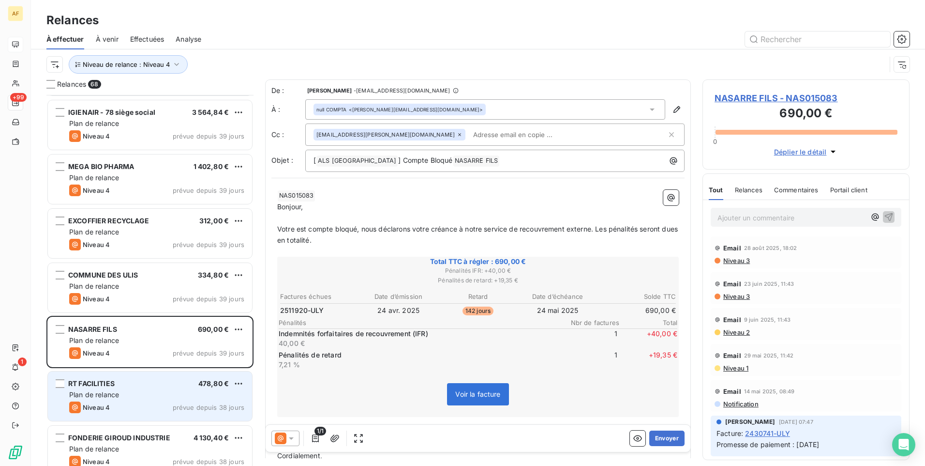
click at [166, 394] on div "Plan de relance" at bounding box center [156, 395] width 175 height 10
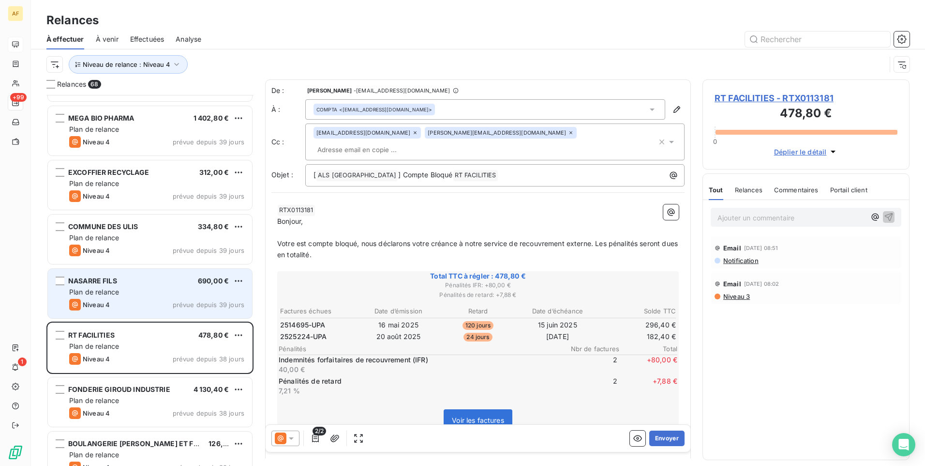
scroll to position [581, 0]
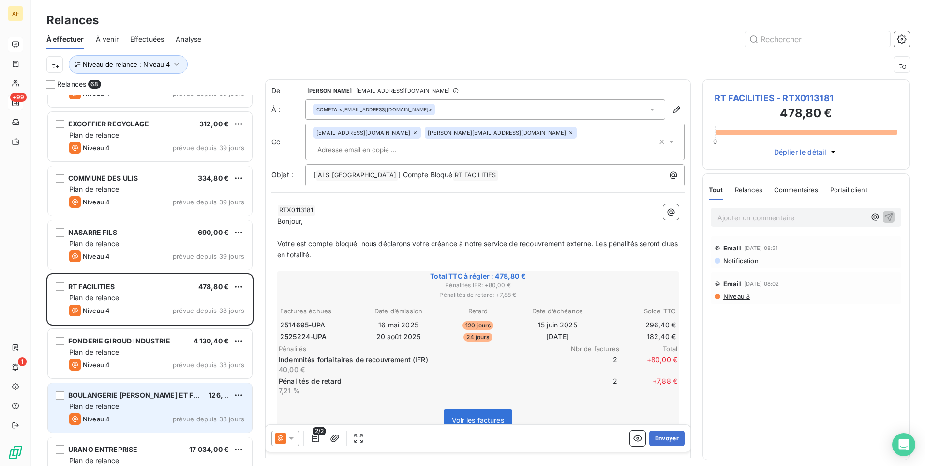
click at [132, 404] on div "Plan de relance" at bounding box center [156, 406] width 175 height 10
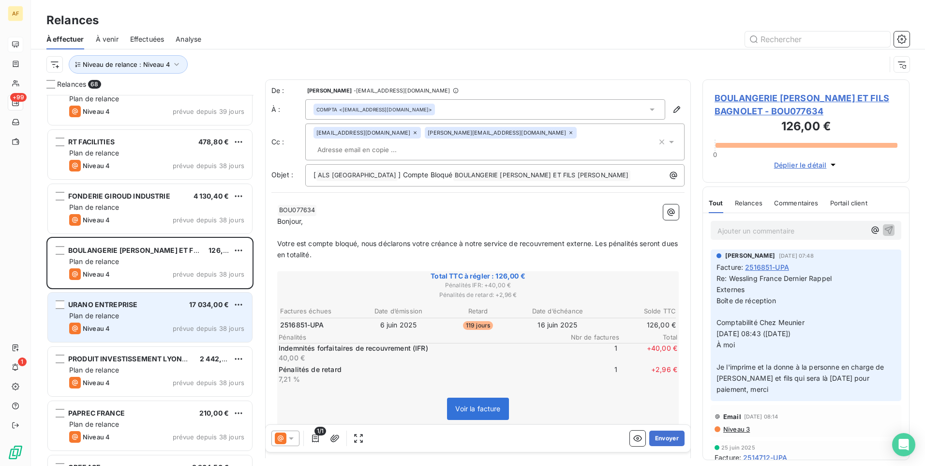
scroll to position [727, 0]
click at [164, 310] on div "URANO ENTREPRISE 17 034,00 € Plan de relance Niveau 4 prévue depuis 38 jours" at bounding box center [150, 316] width 204 height 49
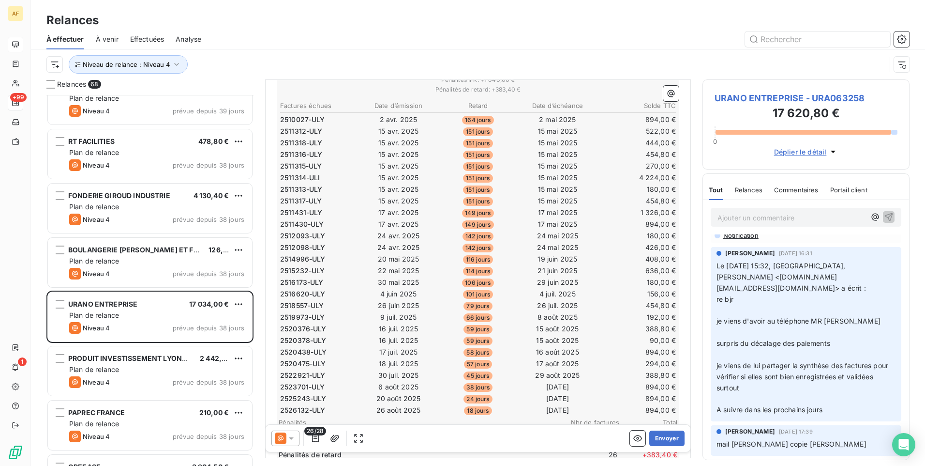
scroll to position [194, 0]
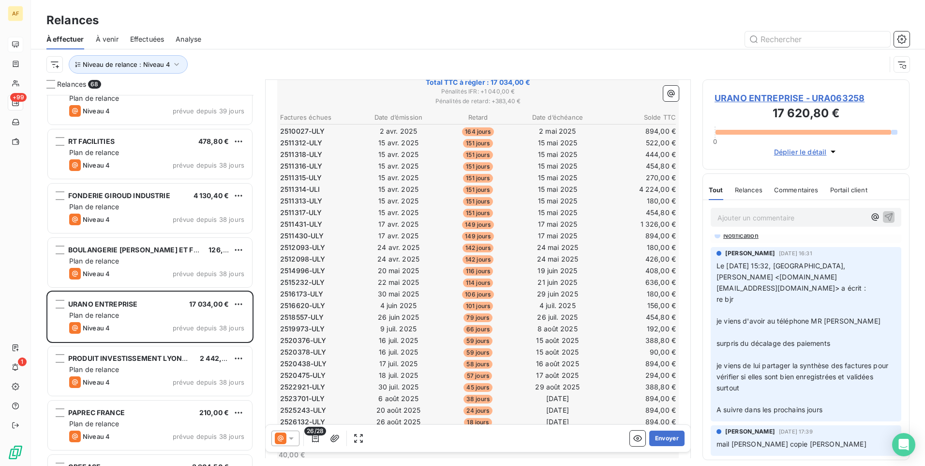
click at [816, 99] on span "URANO ENTREPRISE - URA063258" at bounding box center [806, 97] width 183 height 13
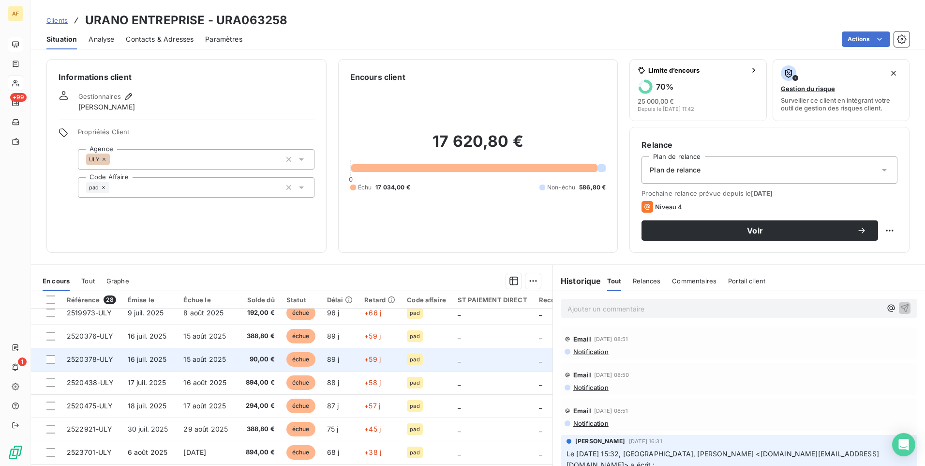
scroll to position [416, 0]
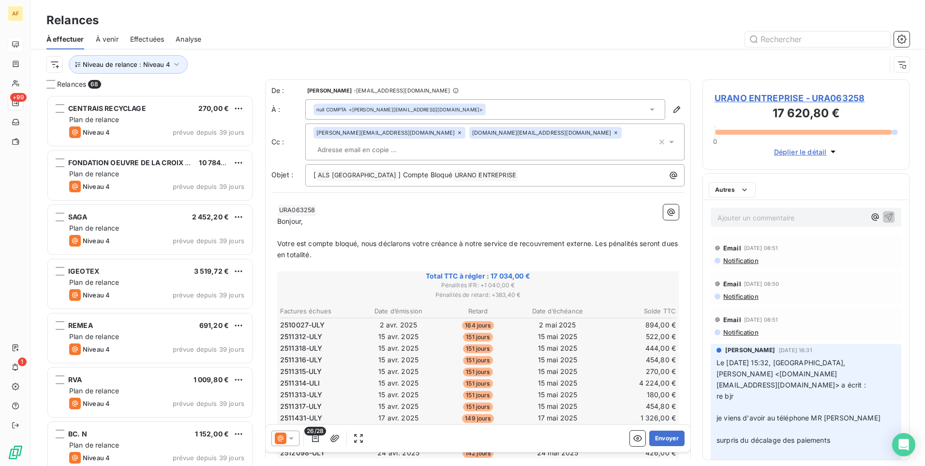
scroll to position [364, 200]
click at [782, 218] on p "Ajouter un commentaire ﻿" at bounding box center [792, 218] width 148 height 12
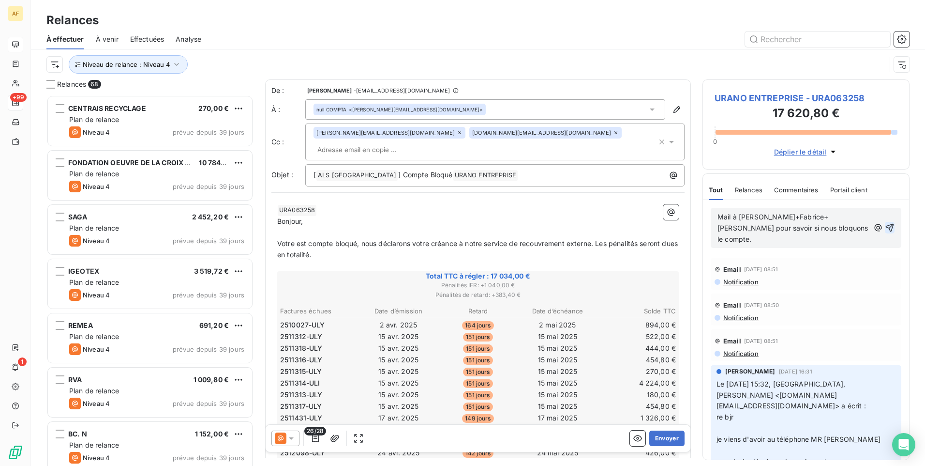
click at [886, 224] on icon "button" at bounding box center [890, 228] width 8 height 8
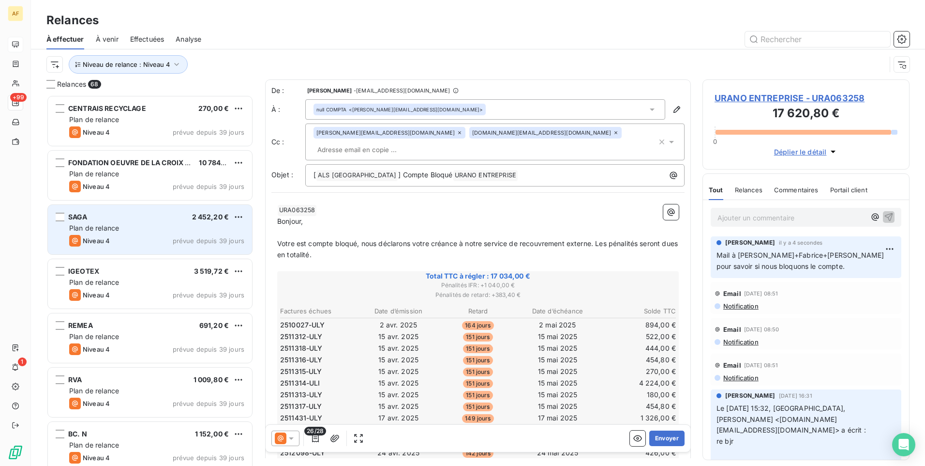
click at [120, 225] on div "Plan de relance" at bounding box center [156, 228] width 175 height 10
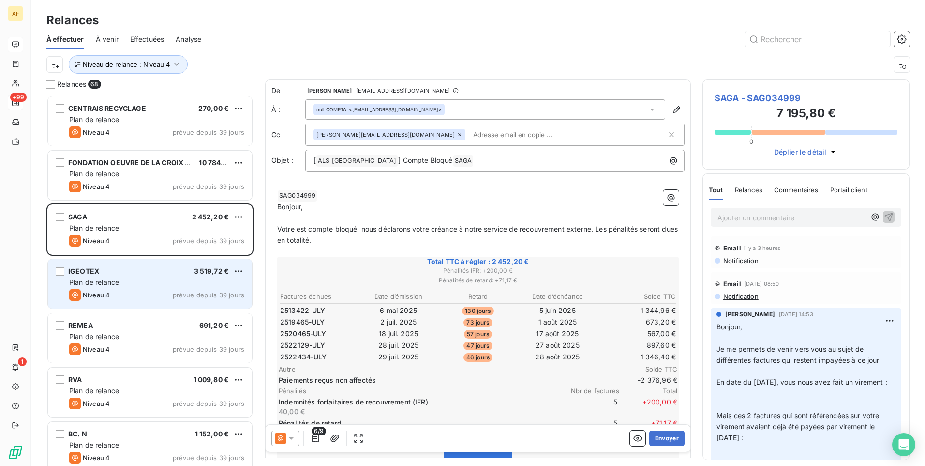
click at [166, 285] on div "Plan de relance" at bounding box center [156, 282] width 175 height 10
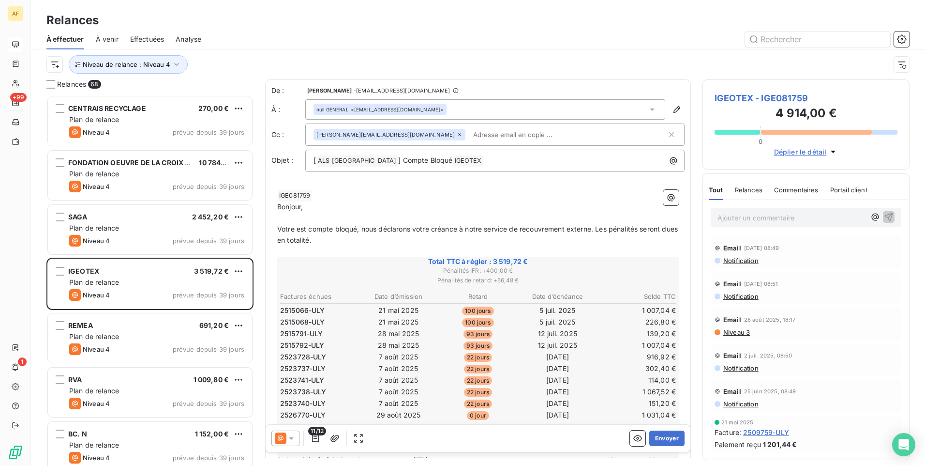
click at [771, 94] on span "IGEOTEX - IGE081759" at bounding box center [806, 97] width 183 height 13
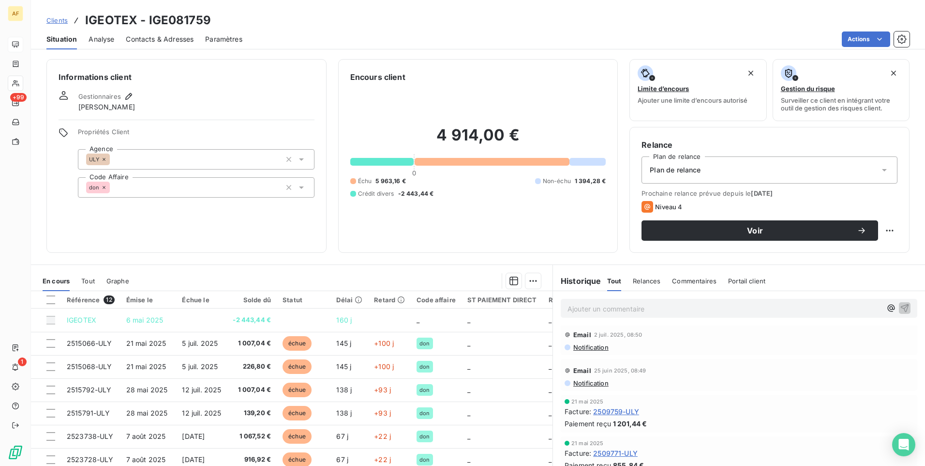
scroll to position [145, 0]
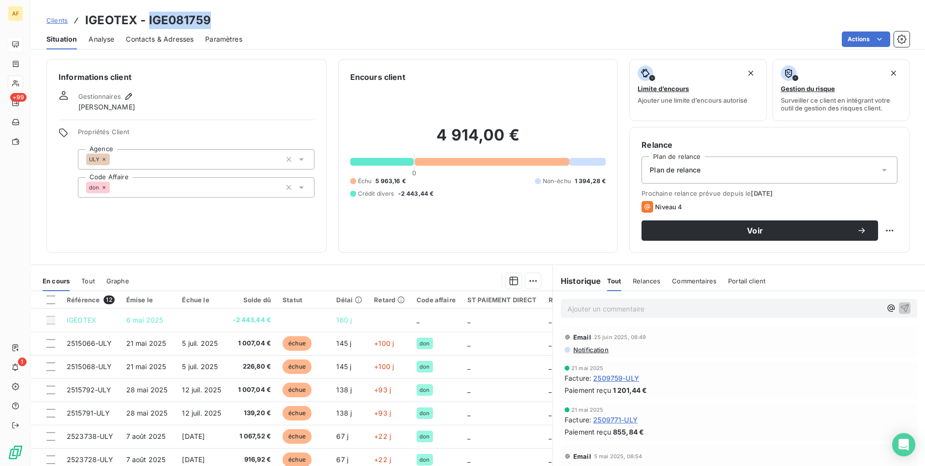
drag, startPoint x: 148, startPoint y: 21, endPoint x: 227, endPoint y: 22, distance: 79.4
click at [227, 22] on div "Clients IGEOTEX - IGE081759" at bounding box center [478, 20] width 894 height 17
drag, startPoint x: 227, startPoint y: 22, endPoint x: 185, endPoint y: 21, distance: 41.6
copy h3 "IGE081759"
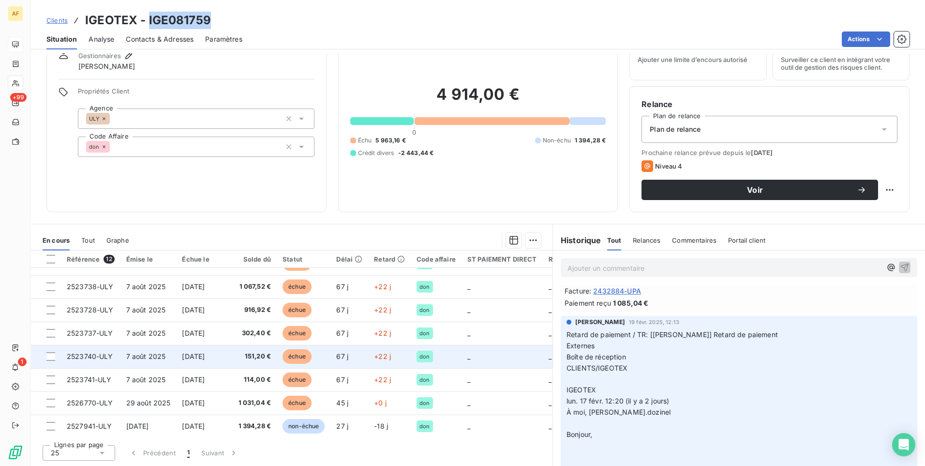
scroll to position [114, 0]
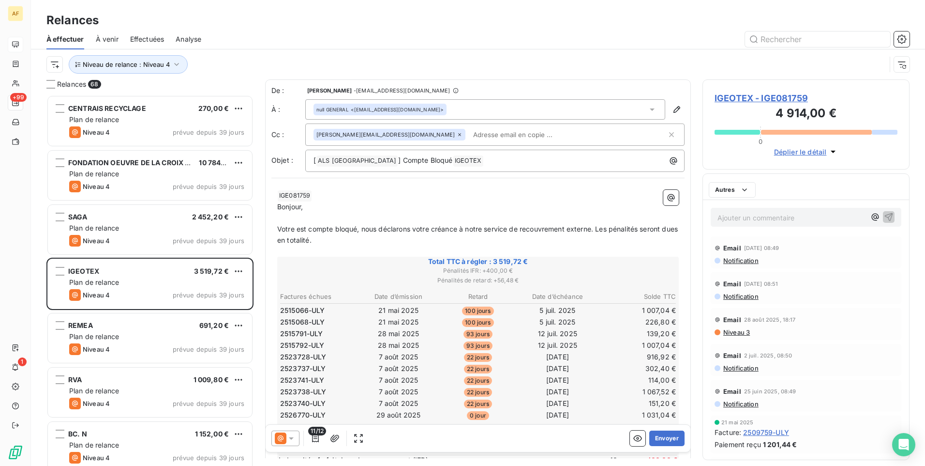
scroll to position [364, 200]
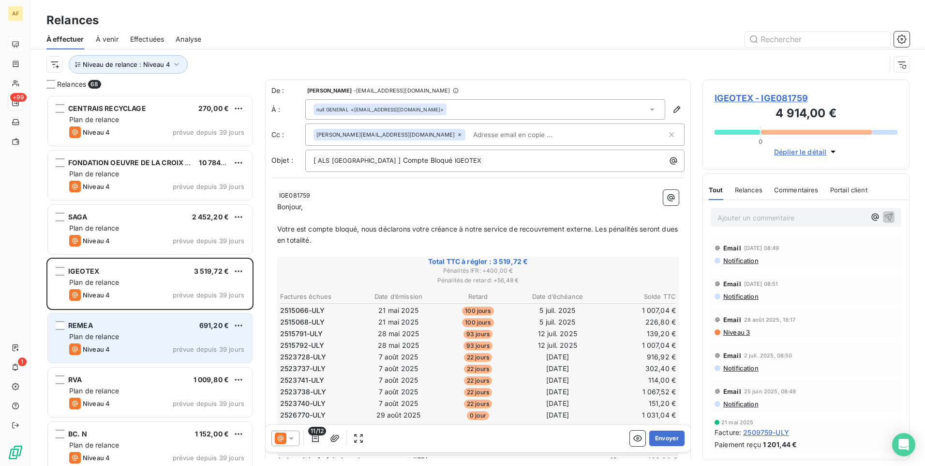
click at [152, 332] on div "Plan de relance" at bounding box center [156, 337] width 175 height 10
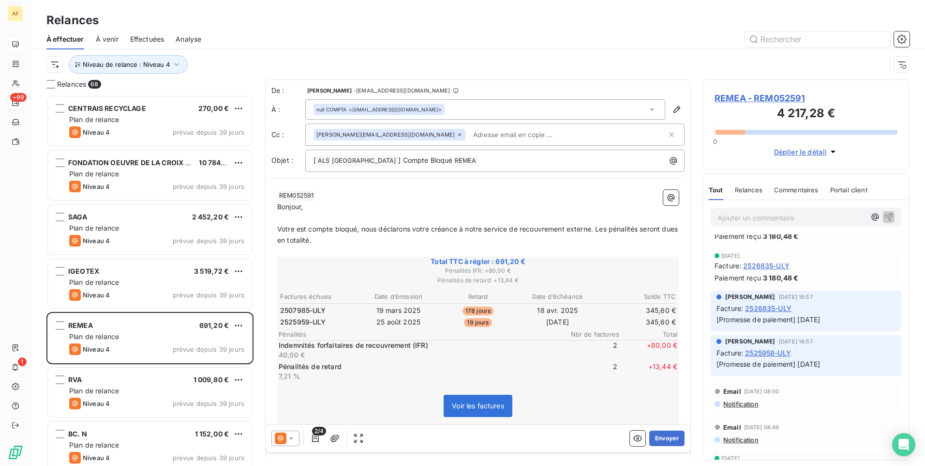
scroll to position [145, 0]
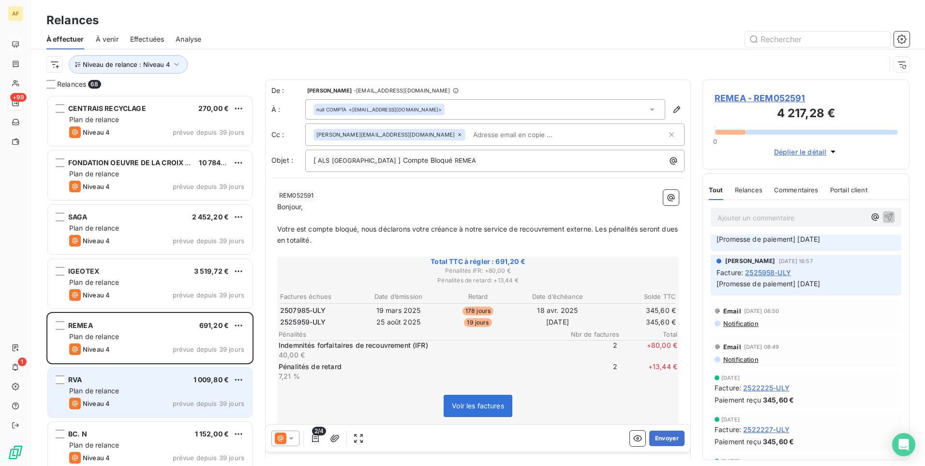
click at [180, 392] on div "Plan de relance" at bounding box center [156, 391] width 175 height 10
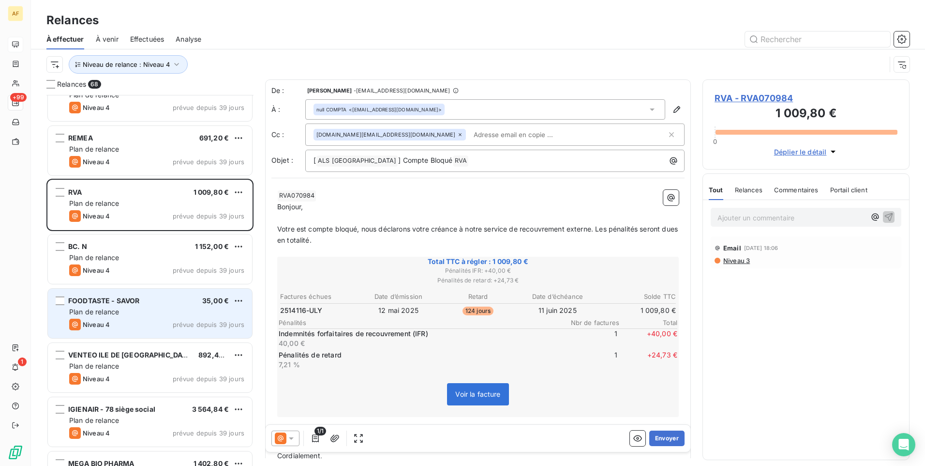
scroll to position [194, 0]
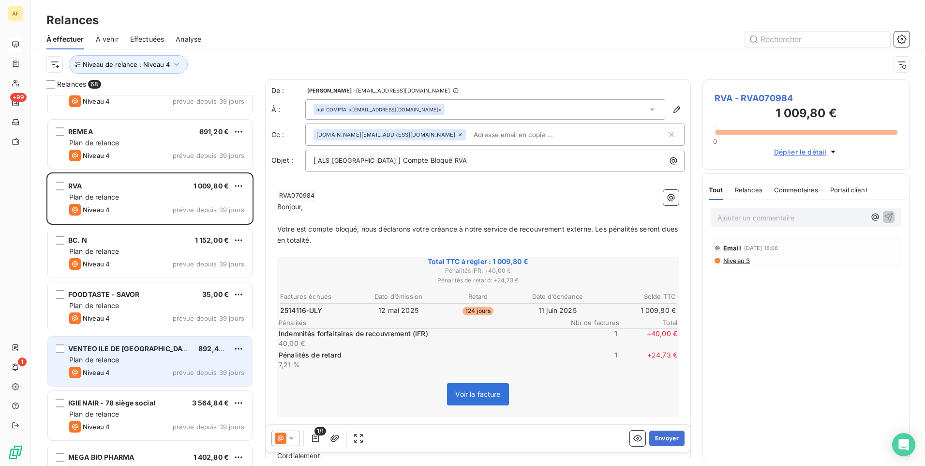
click at [160, 352] on div "VENTEO ILE DE FRANCE 892,44 €" at bounding box center [156, 348] width 175 height 9
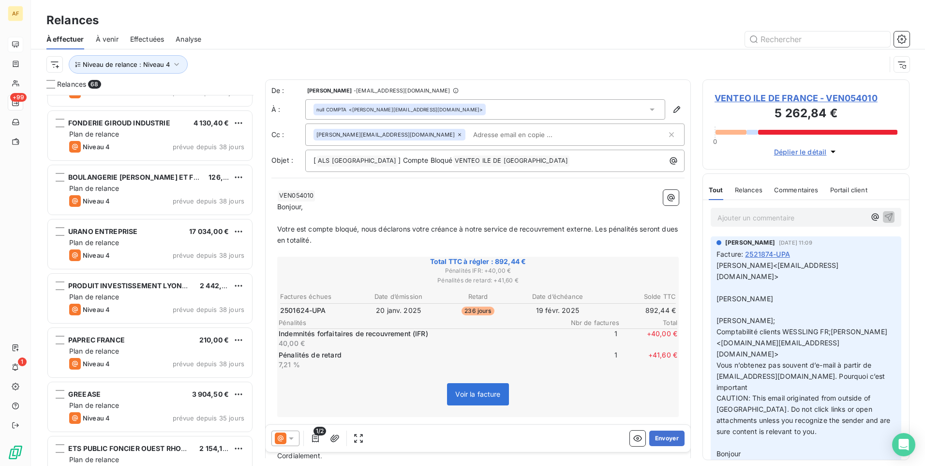
scroll to position [823, 0]
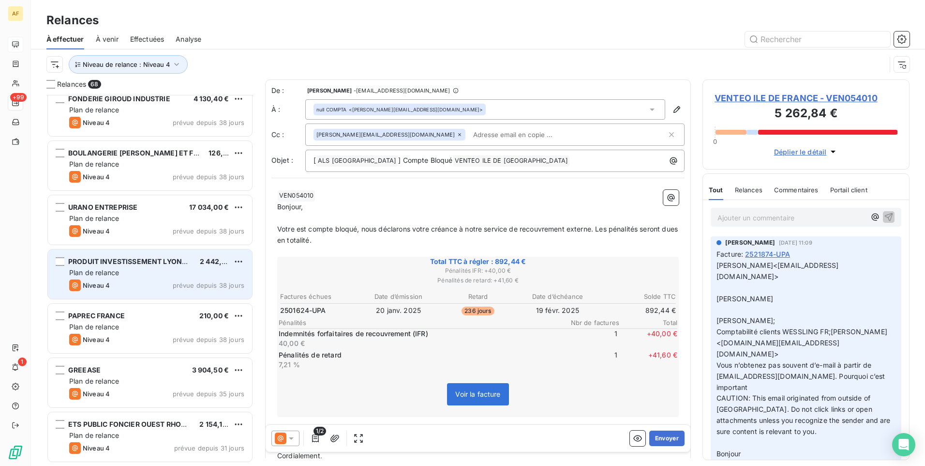
click at [146, 272] on div "Plan de relance" at bounding box center [156, 273] width 175 height 10
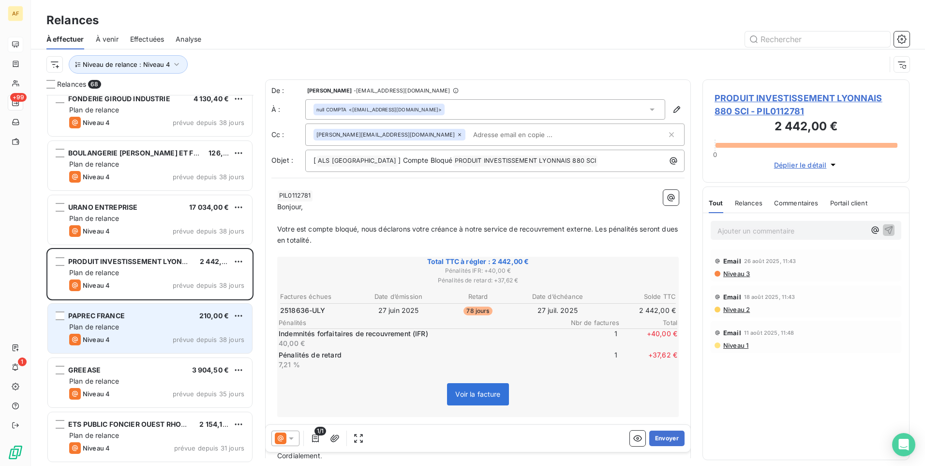
click at [136, 341] on div "Niveau 4 prévue depuis 38 jours" at bounding box center [156, 339] width 175 height 12
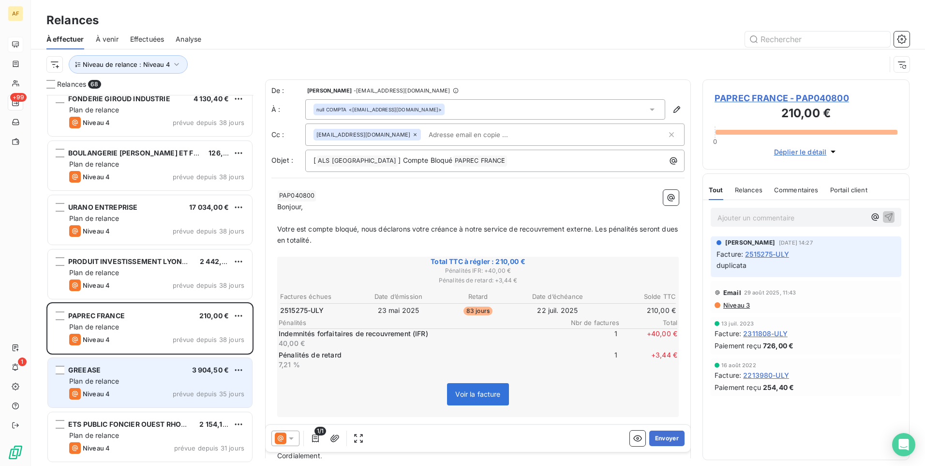
click at [156, 387] on div "GREEASE 3 904,50 € Plan de relance Niveau 4 prévue depuis 35 jours" at bounding box center [150, 382] width 204 height 49
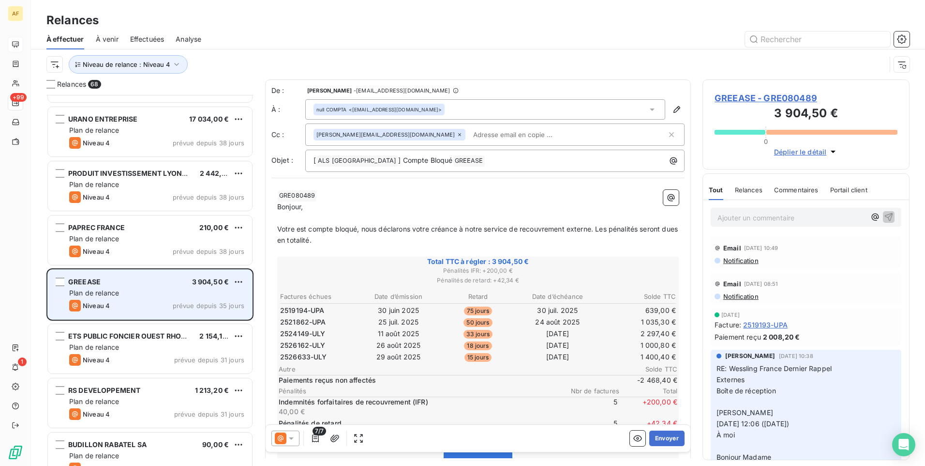
scroll to position [920, 0]
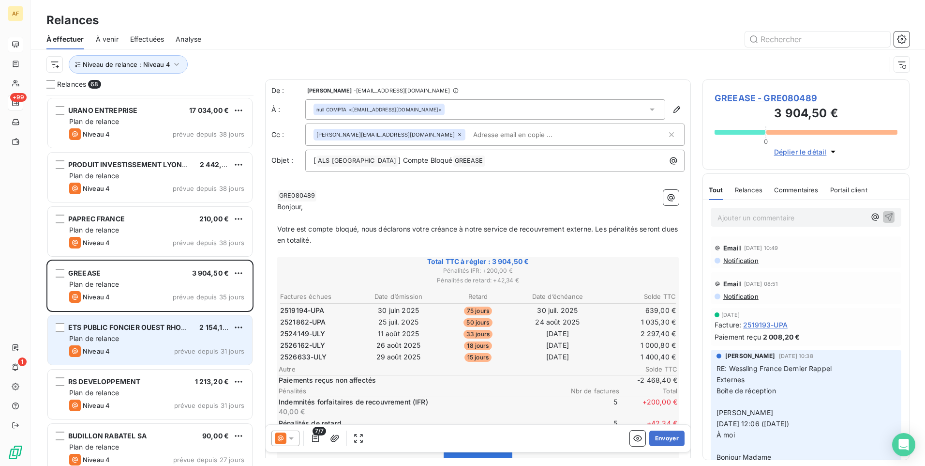
click at [156, 343] on div "Plan de relance" at bounding box center [156, 338] width 175 height 10
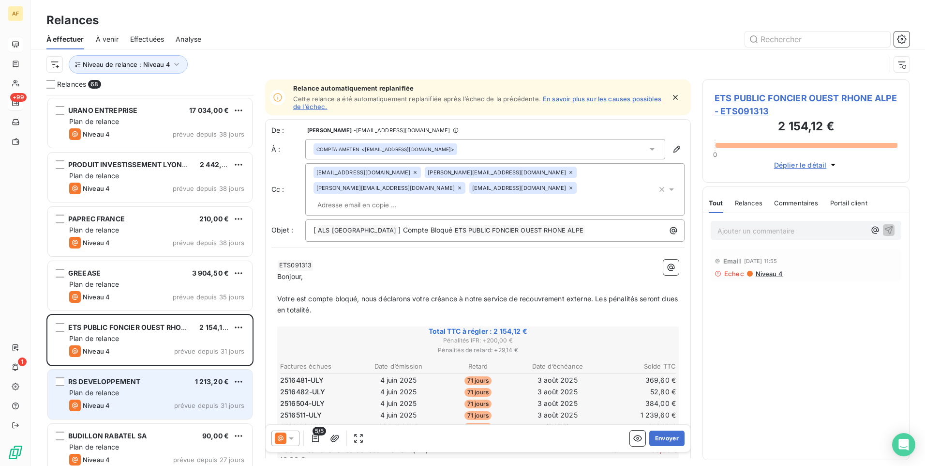
click at [161, 388] on div "Plan de relance" at bounding box center [156, 393] width 175 height 10
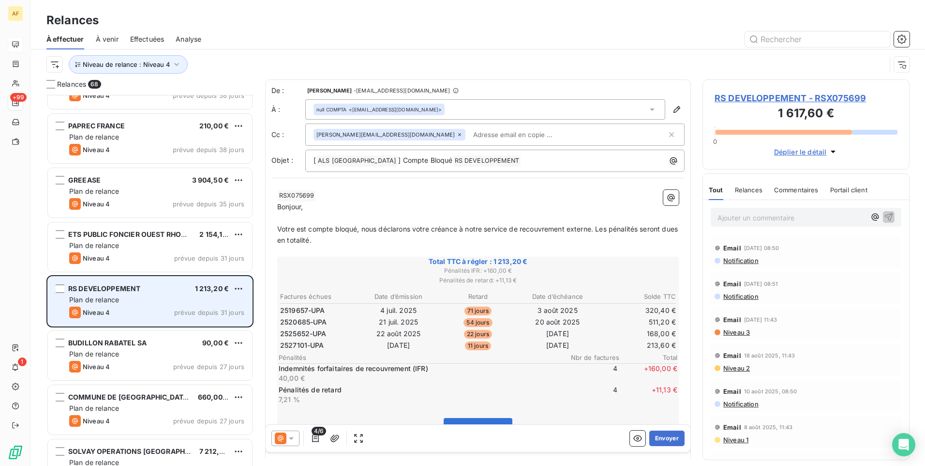
scroll to position [1017, 0]
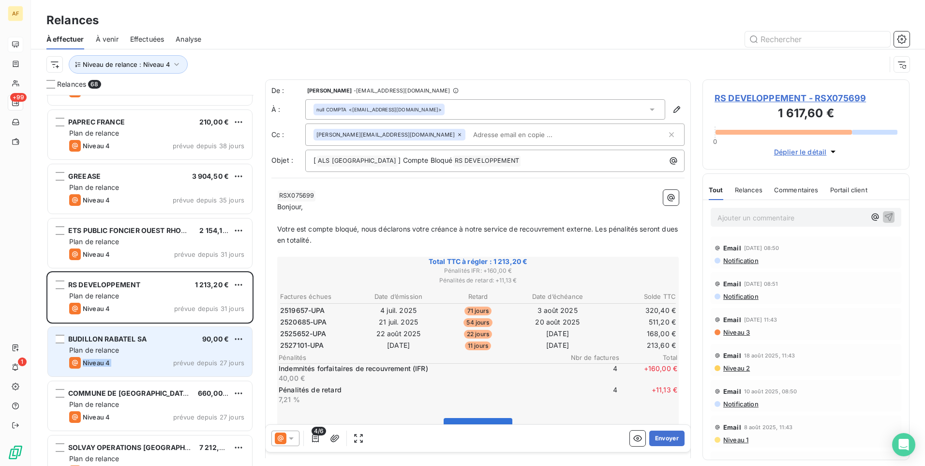
click at [160, 355] on div "BUDILLON RABATEL SA 90,00 € Plan de relance Niveau 4 prévue depuis 27 jours" at bounding box center [150, 351] width 204 height 49
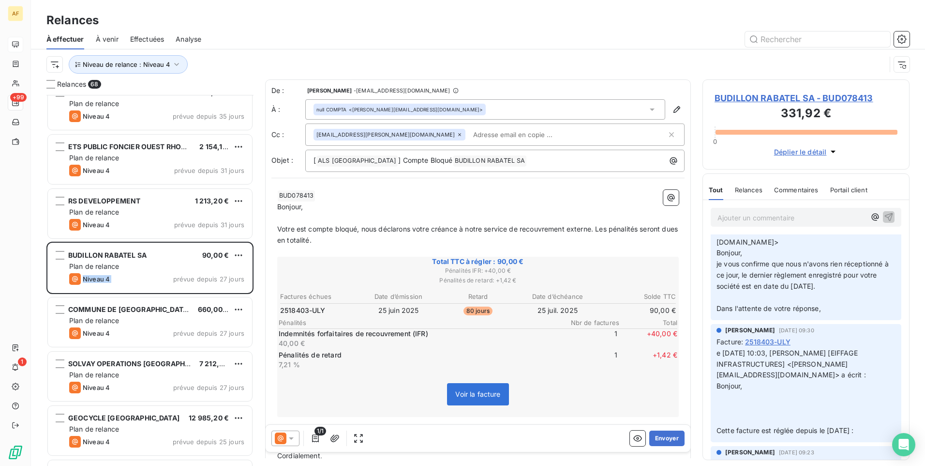
scroll to position [1114, 0]
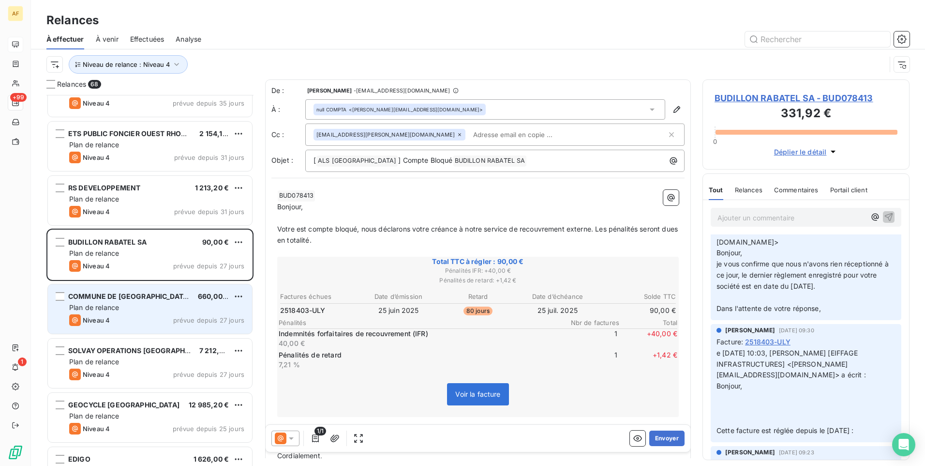
click at [151, 319] on div "Niveau 4 prévue depuis 27 jours" at bounding box center [156, 320] width 175 height 12
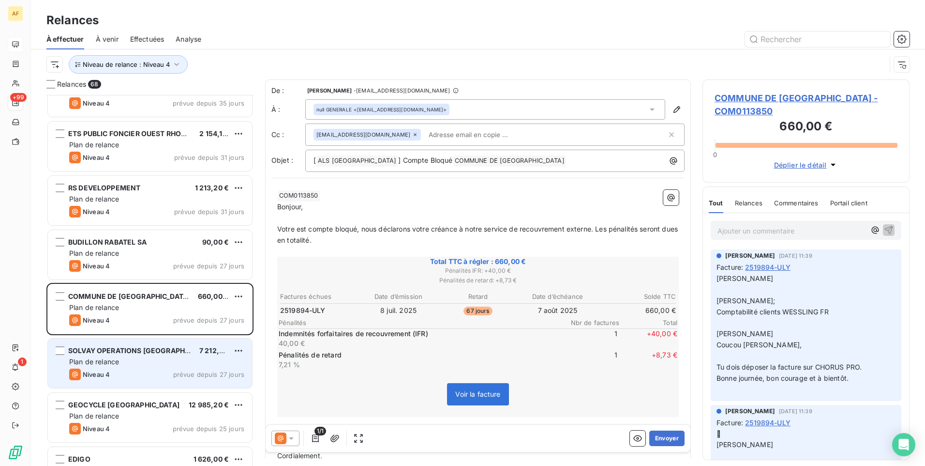
click at [164, 369] on div "Niveau 4 prévue depuis 27 jours" at bounding box center [156, 374] width 175 height 12
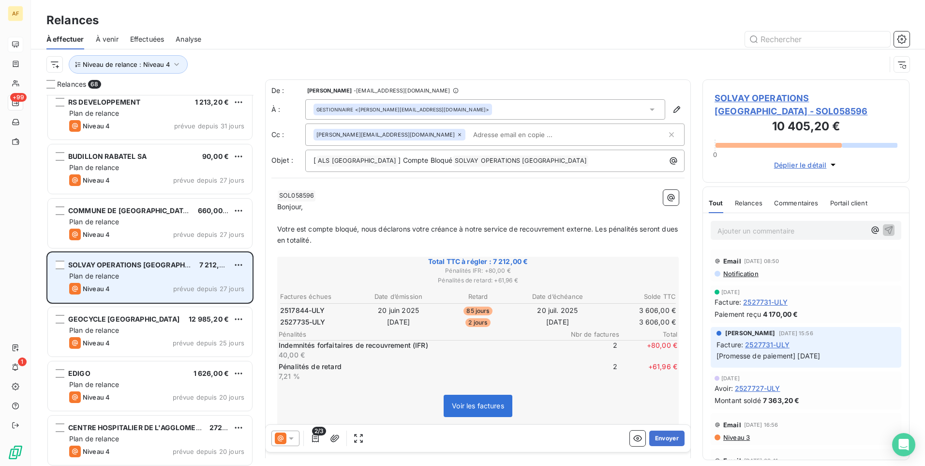
scroll to position [1211, 0]
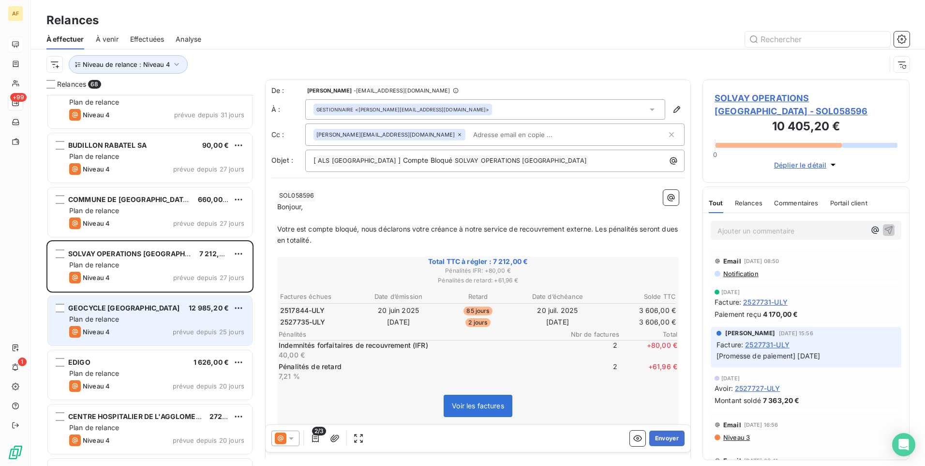
click at [158, 324] on div "GEOCYCLE [GEOGRAPHIC_DATA] 12 985,20 € Plan de relance Niveau 4 prévue depuis 2…" at bounding box center [150, 320] width 204 height 49
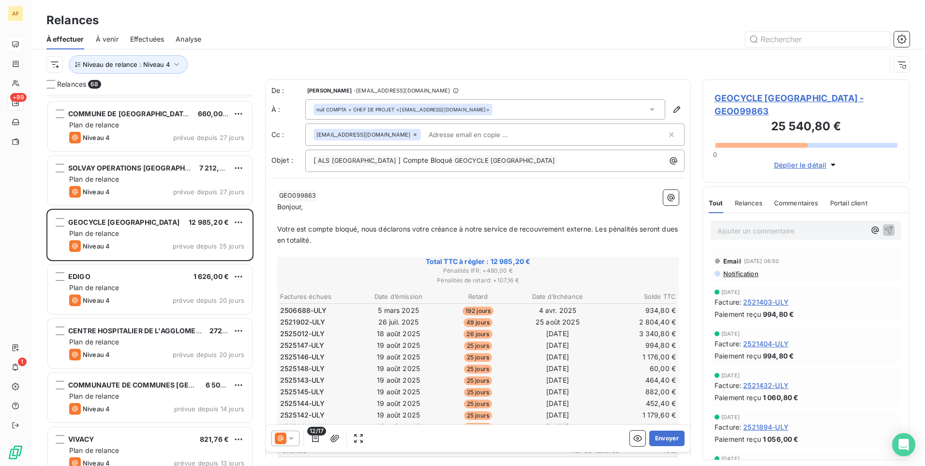
scroll to position [1307, 0]
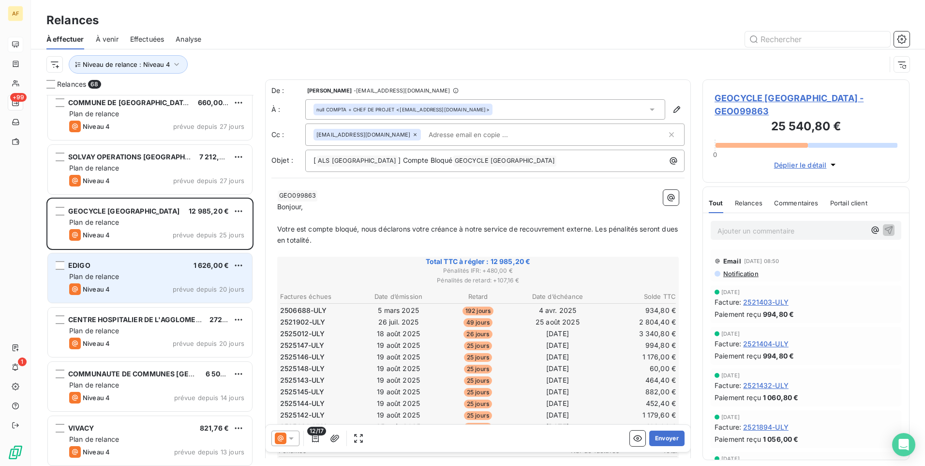
click at [158, 289] on div "Niveau 4 prévue depuis 20 jours" at bounding box center [156, 289] width 175 height 12
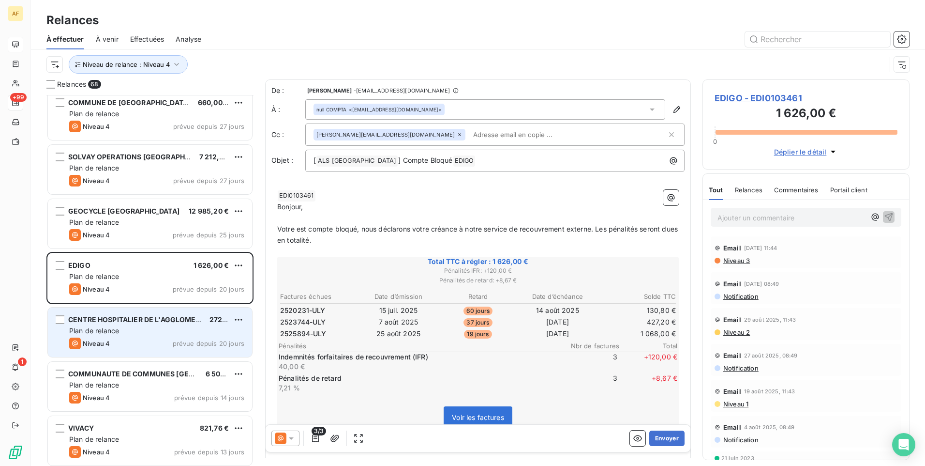
click at [163, 337] on div "Niveau 4 prévue depuis 20 jours" at bounding box center [156, 343] width 175 height 12
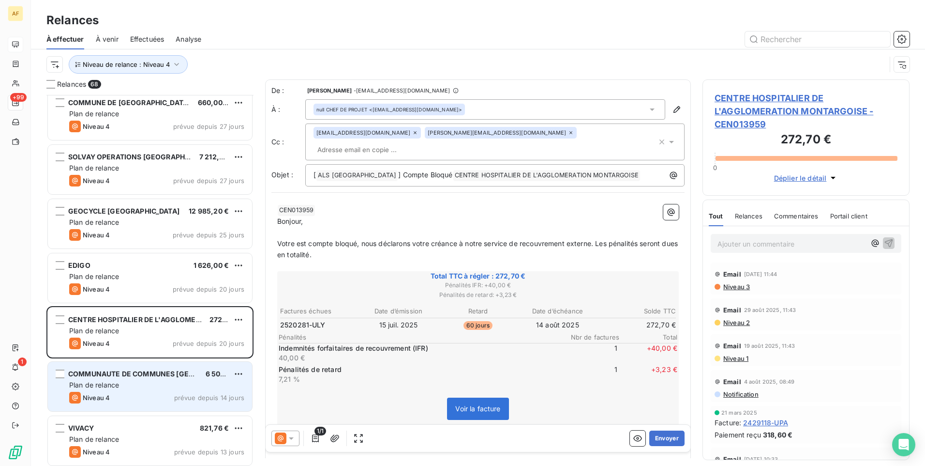
click at [160, 387] on div "Plan de relance" at bounding box center [156, 385] width 175 height 10
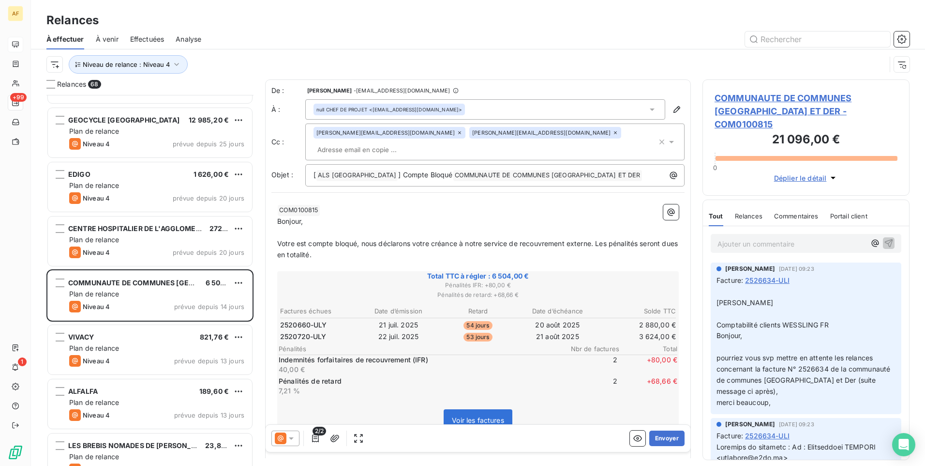
scroll to position [1404, 0]
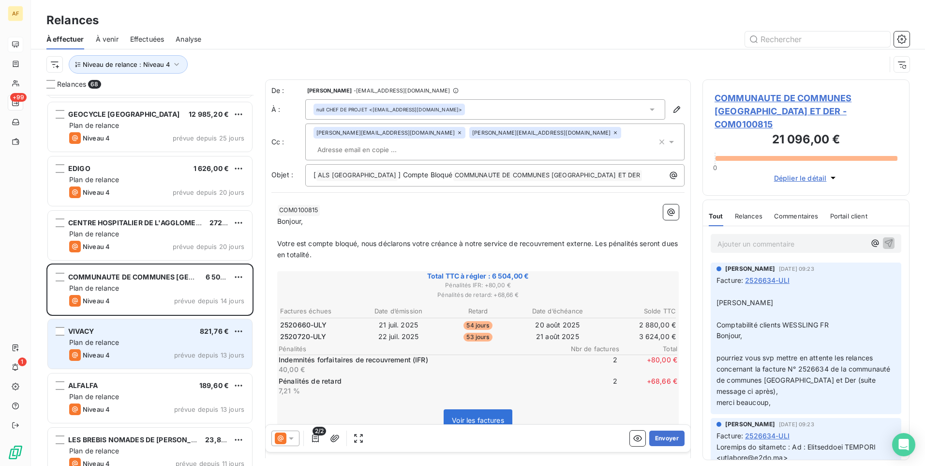
click at [164, 349] on div "Niveau 4 prévue depuis 13 jours" at bounding box center [156, 355] width 175 height 12
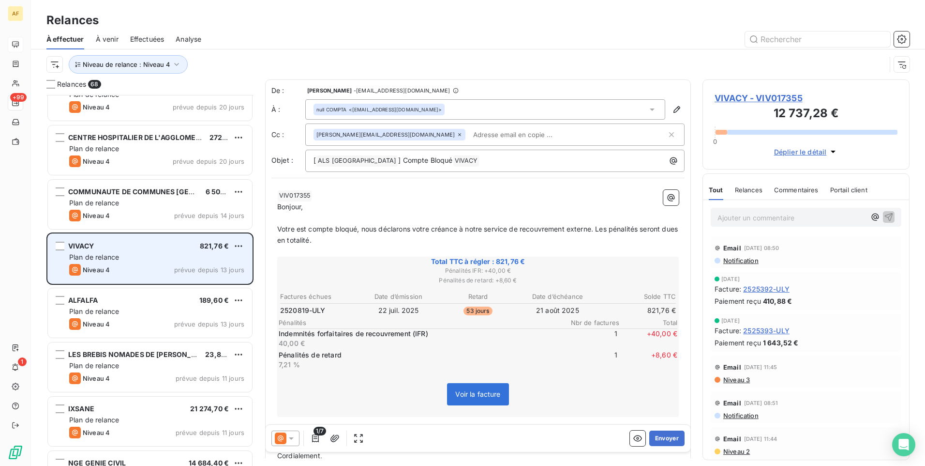
scroll to position [1501, 0]
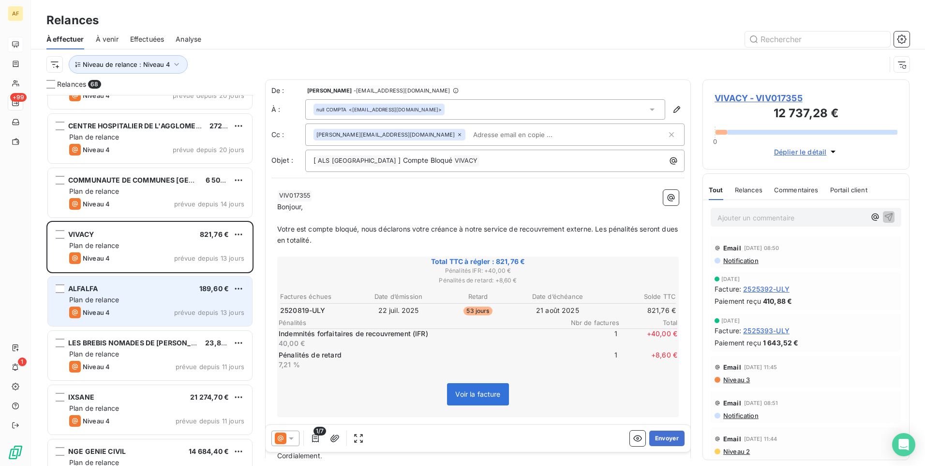
click at [149, 298] on div "Plan de relance" at bounding box center [156, 300] width 175 height 10
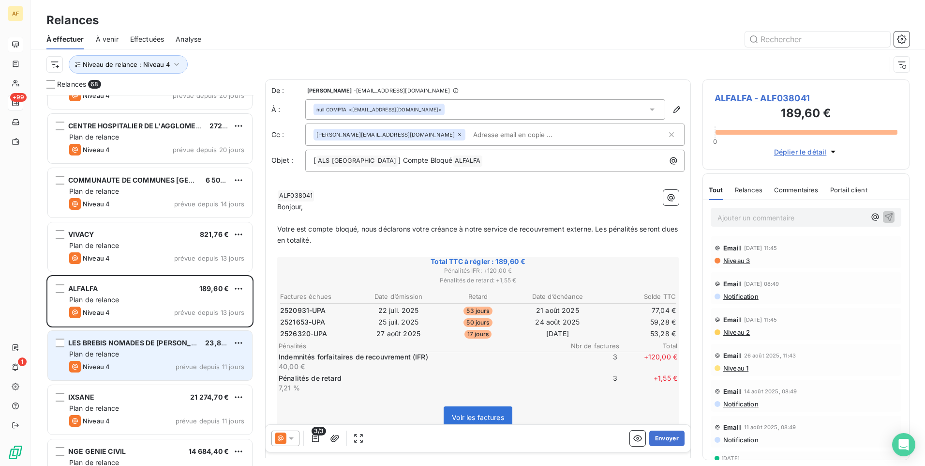
click at [146, 357] on div "Plan de relance" at bounding box center [156, 354] width 175 height 10
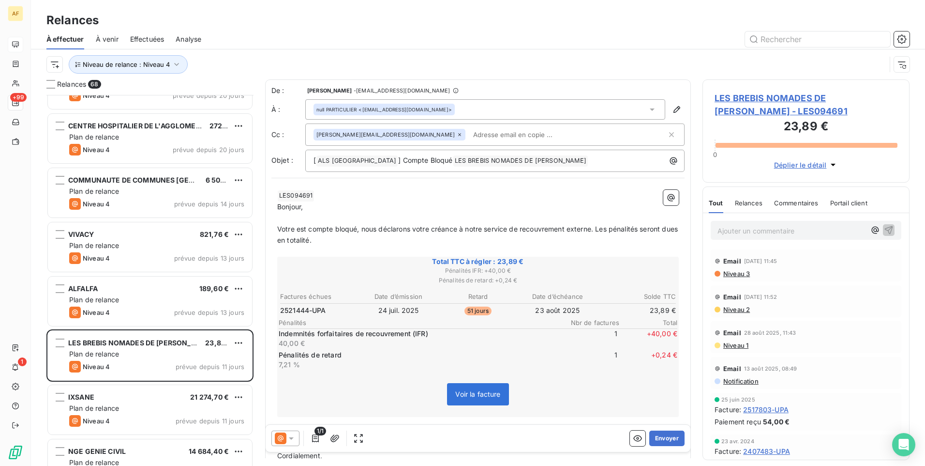
click at [788, 106] on span "LES BREBIS NOMADES DE [PERSON_NAME] - LES094691" at bounding box center [806, 104] width 183 height 26
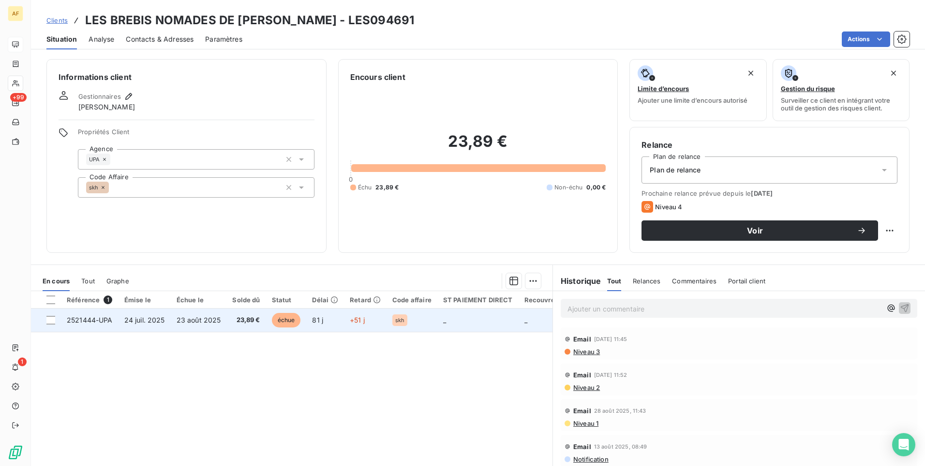
click at [78, 316] on span "2521444-UPA" at bounding box center [90, 320] width 46 height 8
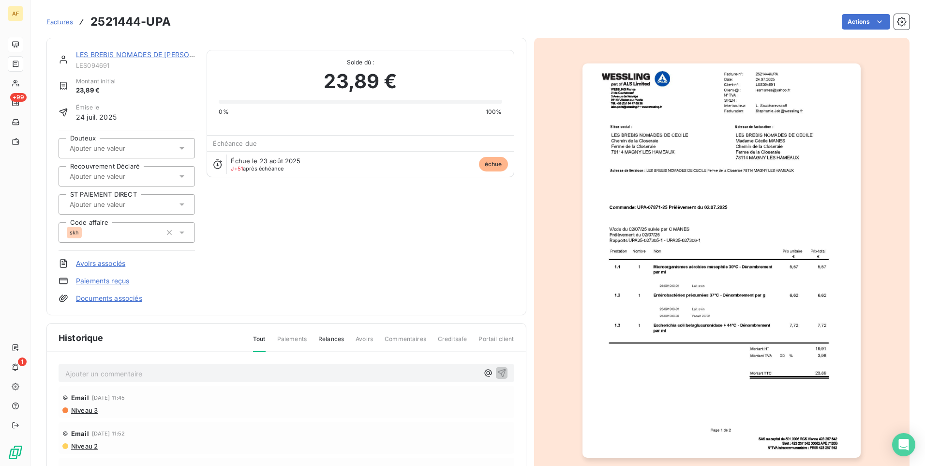
click at [753, 330] on img "button" at bounding box center [722, 260] width 278 height 394
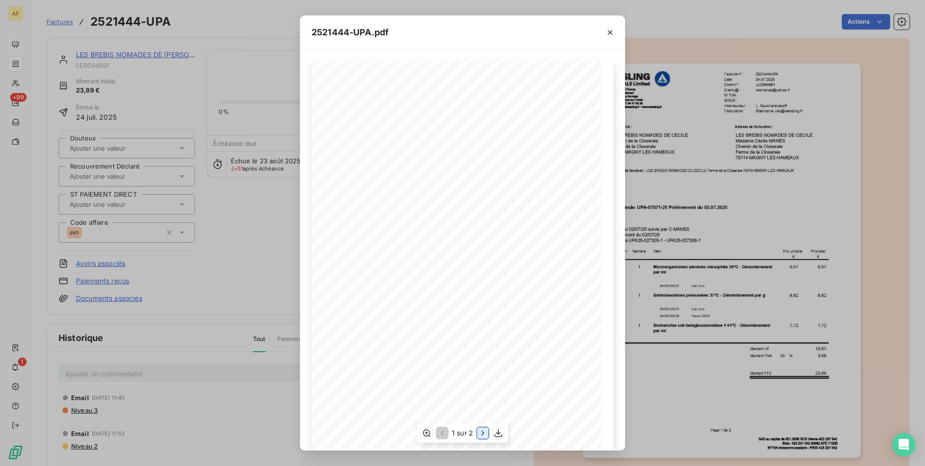
click at [483, 431] on icon "button" at bounding box center [483, 433] width 10 height 10
drag, startPoint x: 610, startPoint y: 32, endPoint x: 581, endPoint y: 31, distance: 29.5
click at [610, 31] on icon "button" at bounding box center [611, 33] width 10 height 10
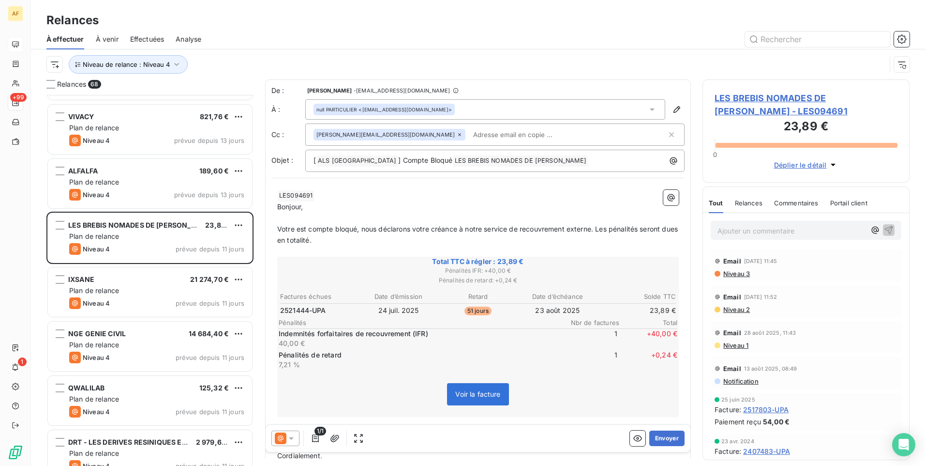
scroll to position [1646, 0]
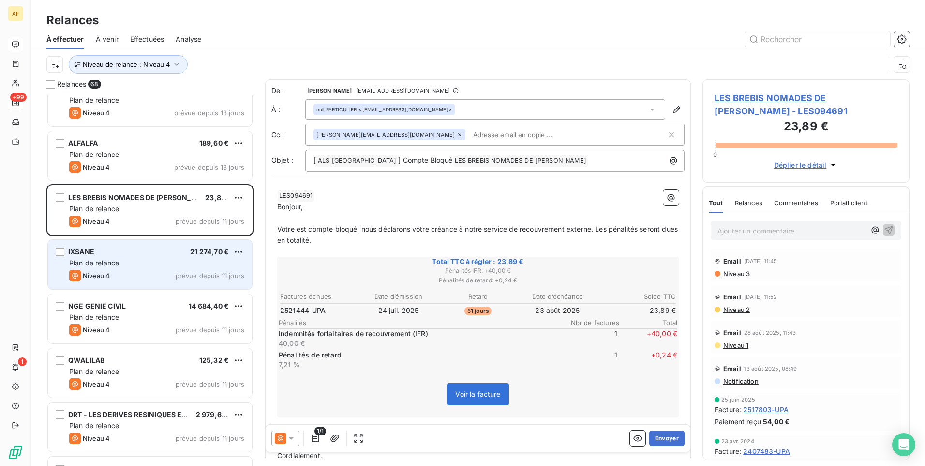
click at [166, 265] on div "Plan de relance" at bounding box center [156, 263] width 175 height 10
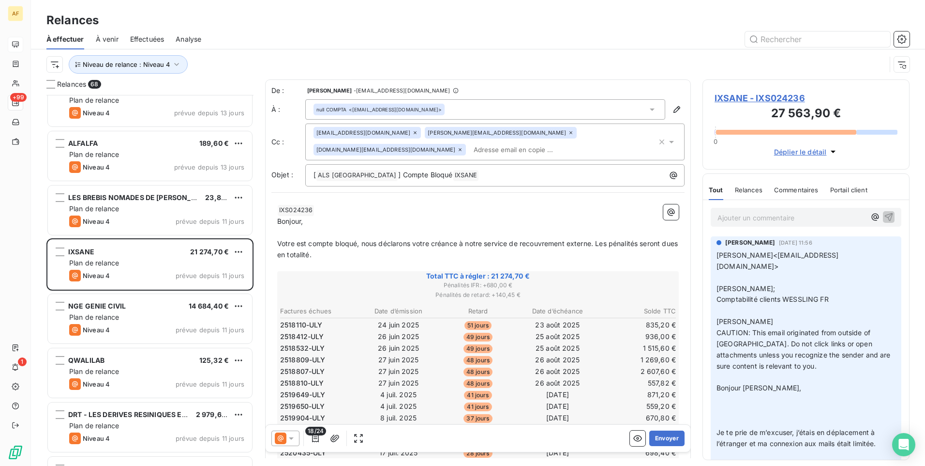
click at [757, 103] on span "IXSANE - IXS024236" at bounding box center [806, 97] width 183 height 13
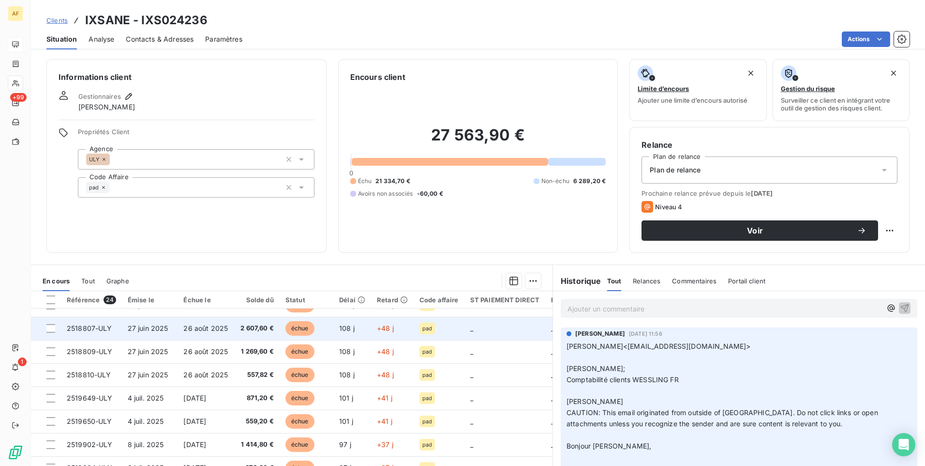
scroll to position [97, 0]
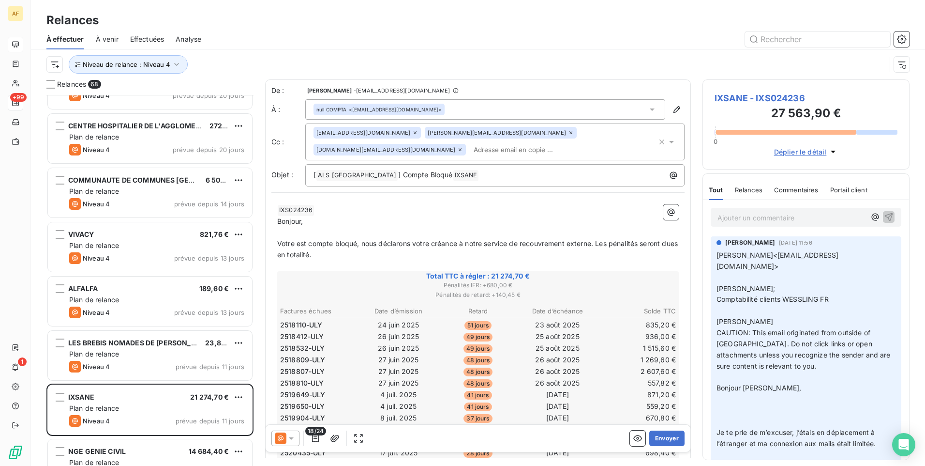
scroll to position [1695, 0]
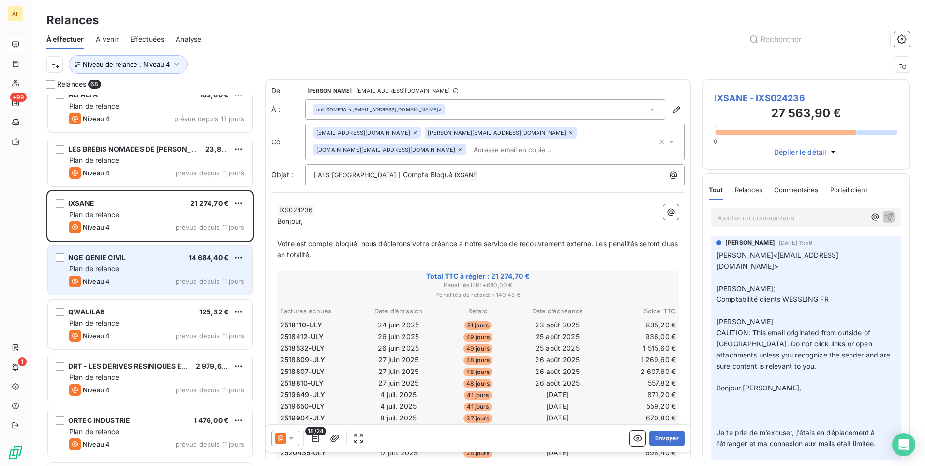
click at [144, 260] on div "NGE GENIE CIVIL 14 684,40 €" at bounding box center [156, 257] width 175 height 9
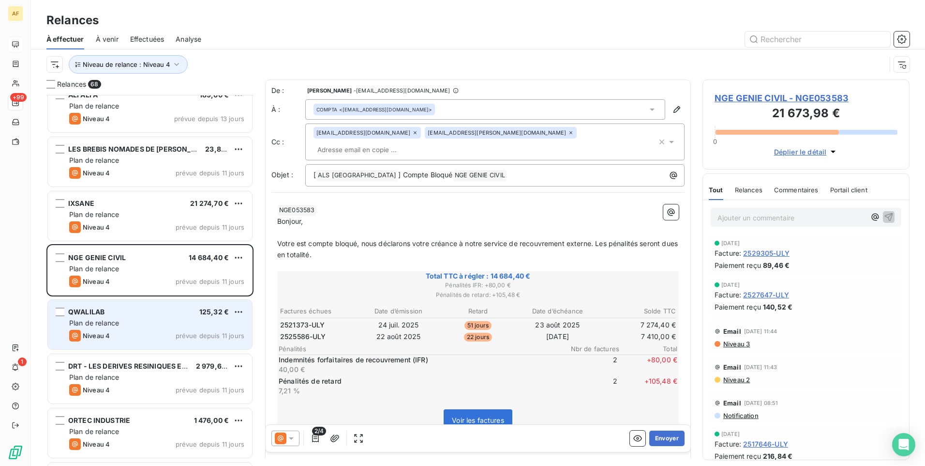
click at [146, 322] on div "Plan de relance" at bounding box center [156, 323] width 175 height 10
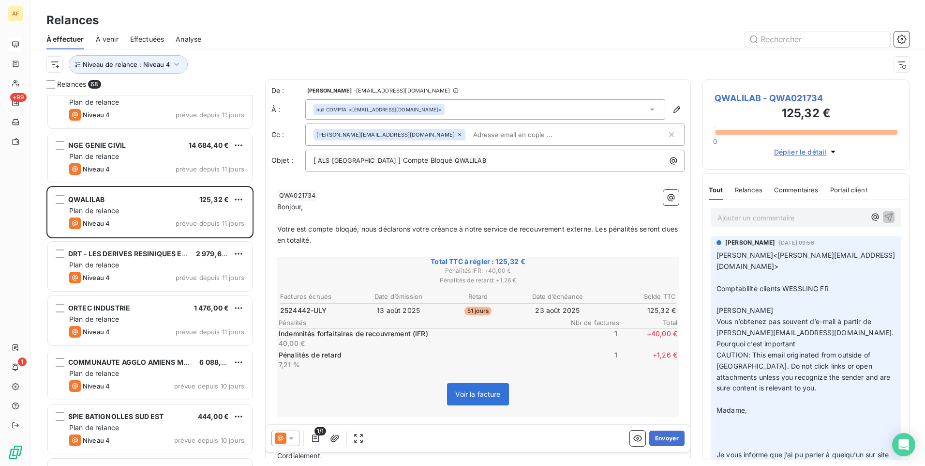
scroll to position [1840, 0]
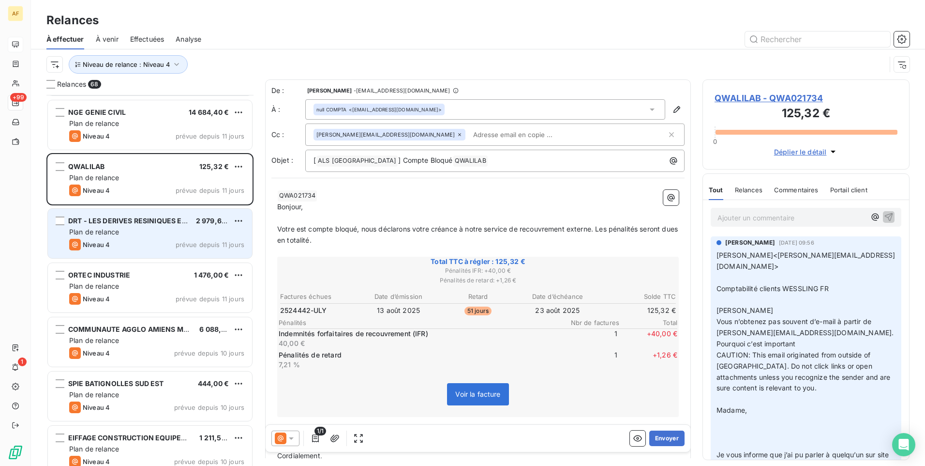
click at [147, 241] on div "Niveau 4 prévue depuis 11 jours" at bounding box center [156, 245] width 175 height 12
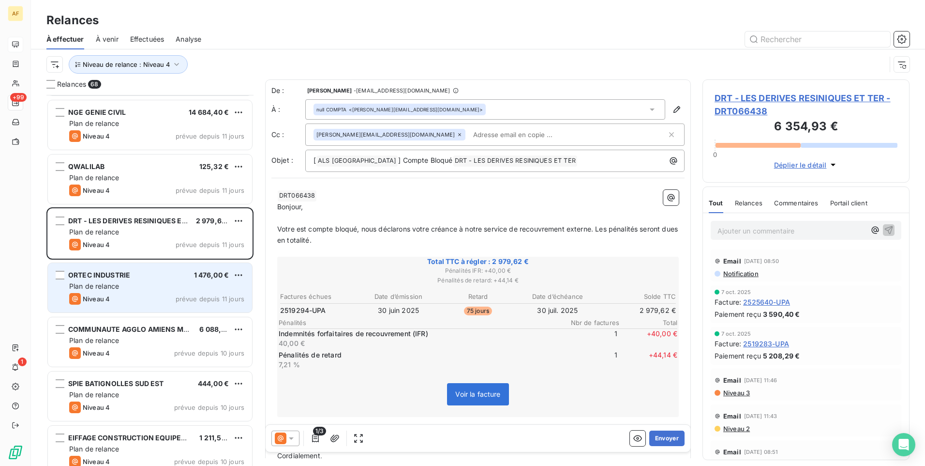
click at [178, 289] on div "Plan de relance" at bounding box center [156, 286] width 175 height 10
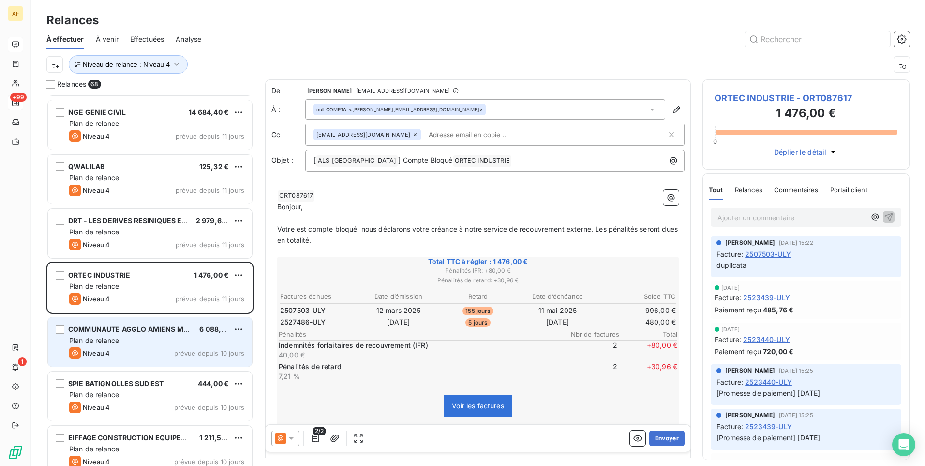
click at [146, 348] on div "Niveau 4 prévue depuis 10 jours" at bounding box center [156, 353] width 175 height 12
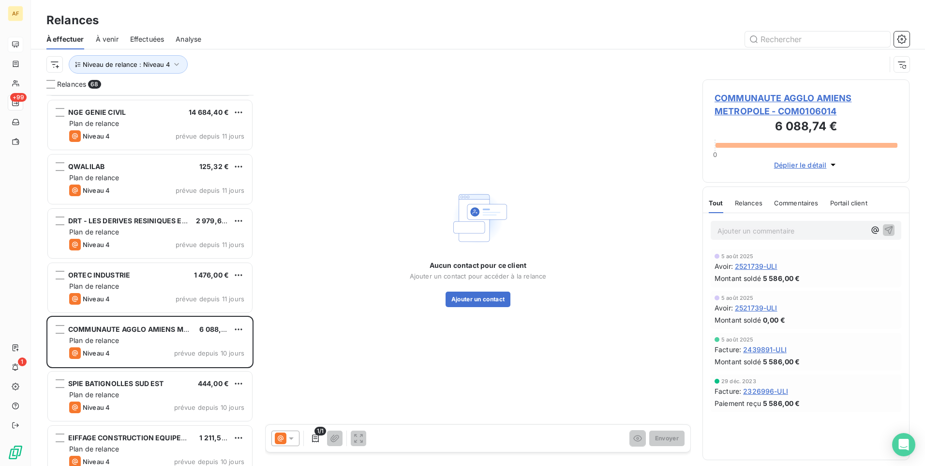
click at [776, 107] on span "COMMUNAUTE AGGLO AMIENS METROPOLE - COM0106014" at bounding box center [806, 104] width 183 height 26
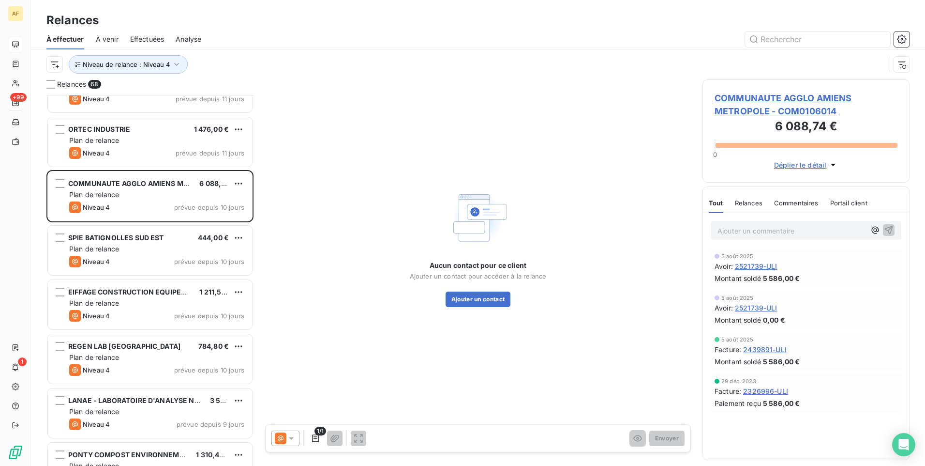
scroll to position [1985, 0]
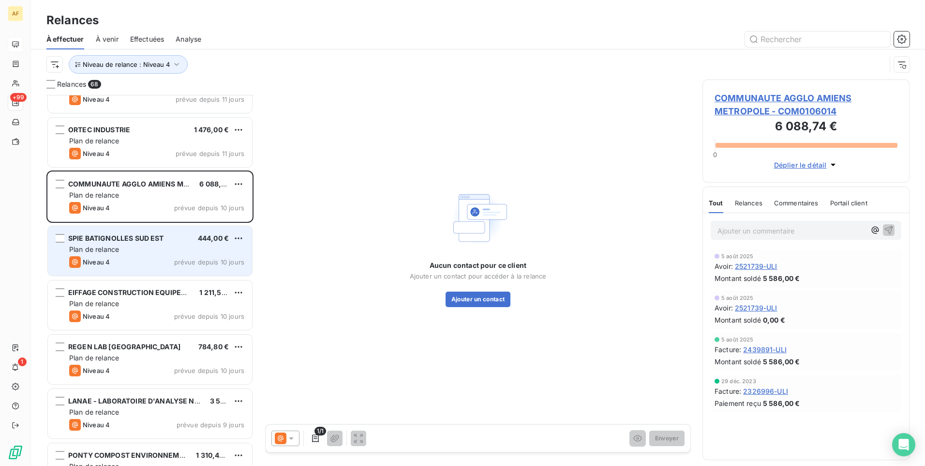
click at [121, 243] on div "SPIE BATIGNOLLES SUD EST 444,00 € Plan de relance Niveau 4 prévue depuis 10 jou…" at bounding box center [150, 250] width 204 height 49
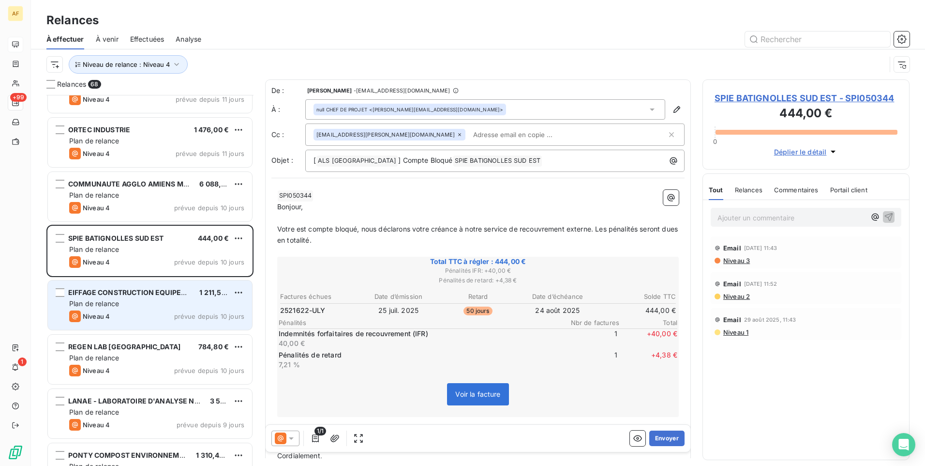
click at [164, 305] on div "Plan de relance" at bounding box center [156, 304] width 175 height 10
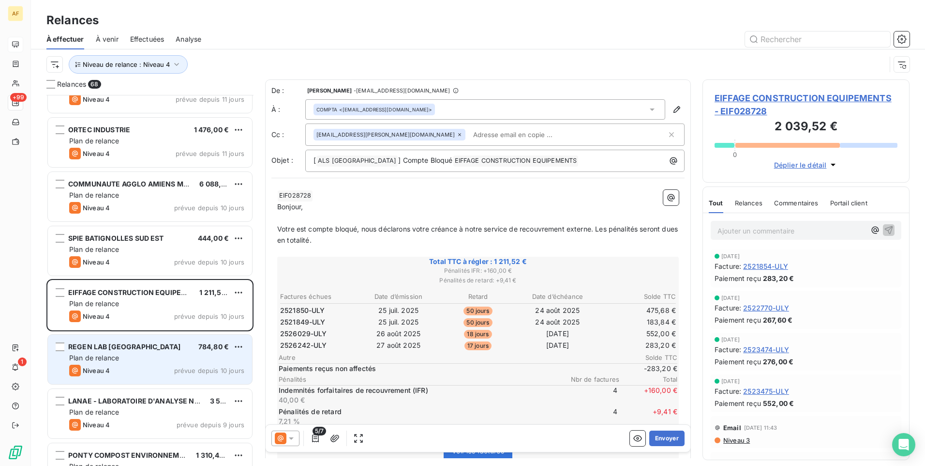
click at [180, 350] on div "REGEN LAB FRANCE 784,80 €" at bounding box center [156, 346] width 175 height 9
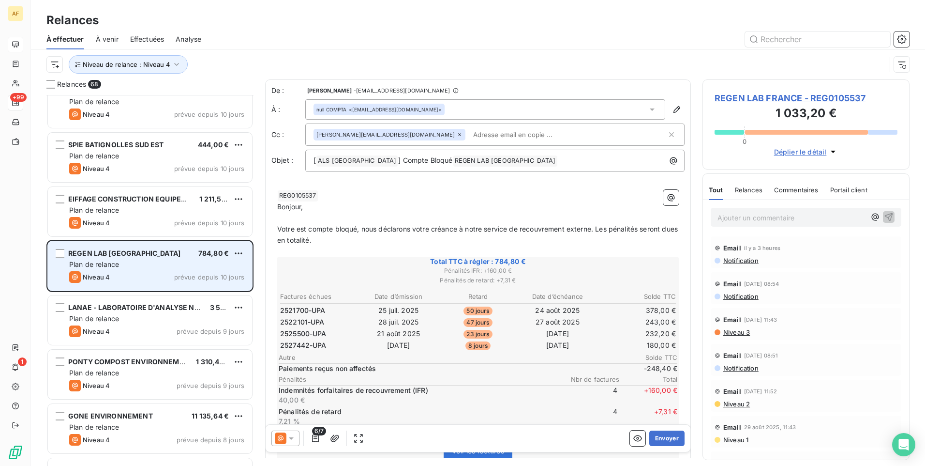
scroll to position [2082, 0]
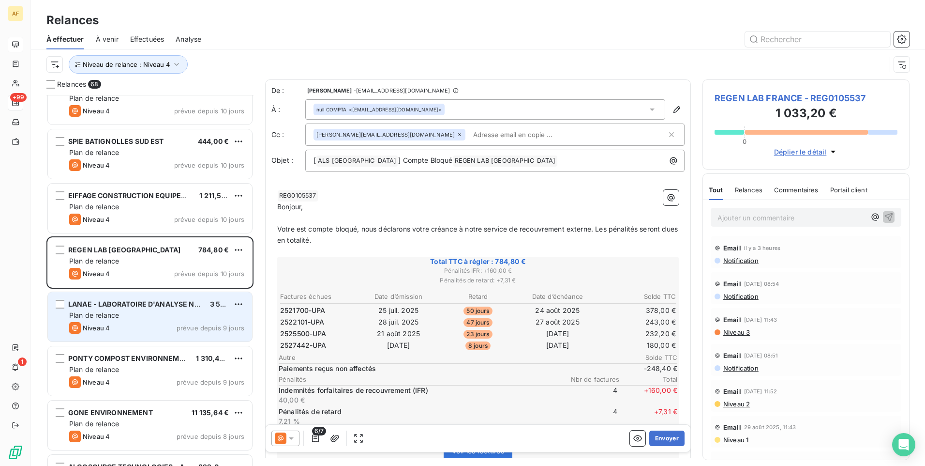
click at [182, 324] on span "prévue depuis 9 jours" at bounding box center [211, 328] width 68 height 8
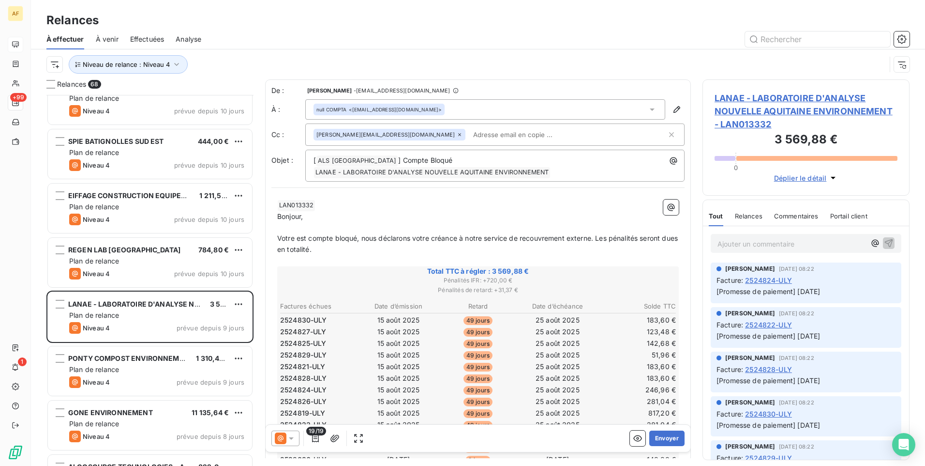
click at [768, 279] on span "2524824-ULY" at bounding box center [768, 280] width 47 height 10
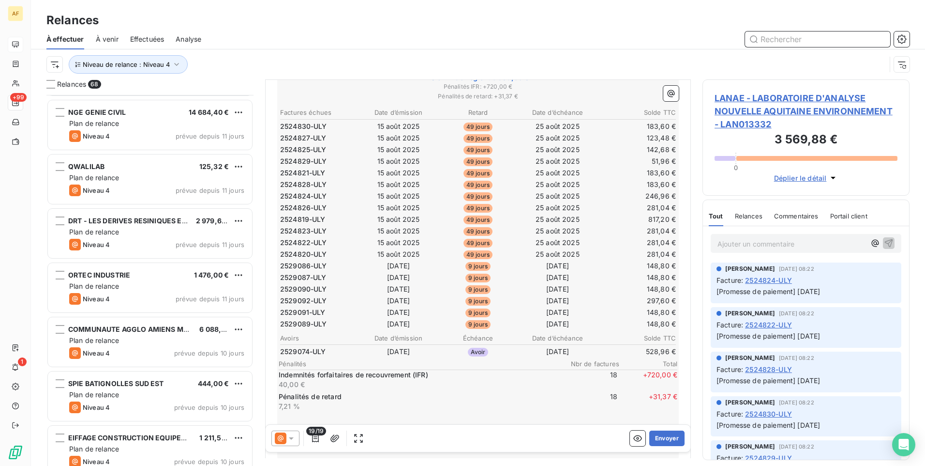
scroll to position [2130, 0]
